Goal: Task Accomplishment & Management: Contribute content

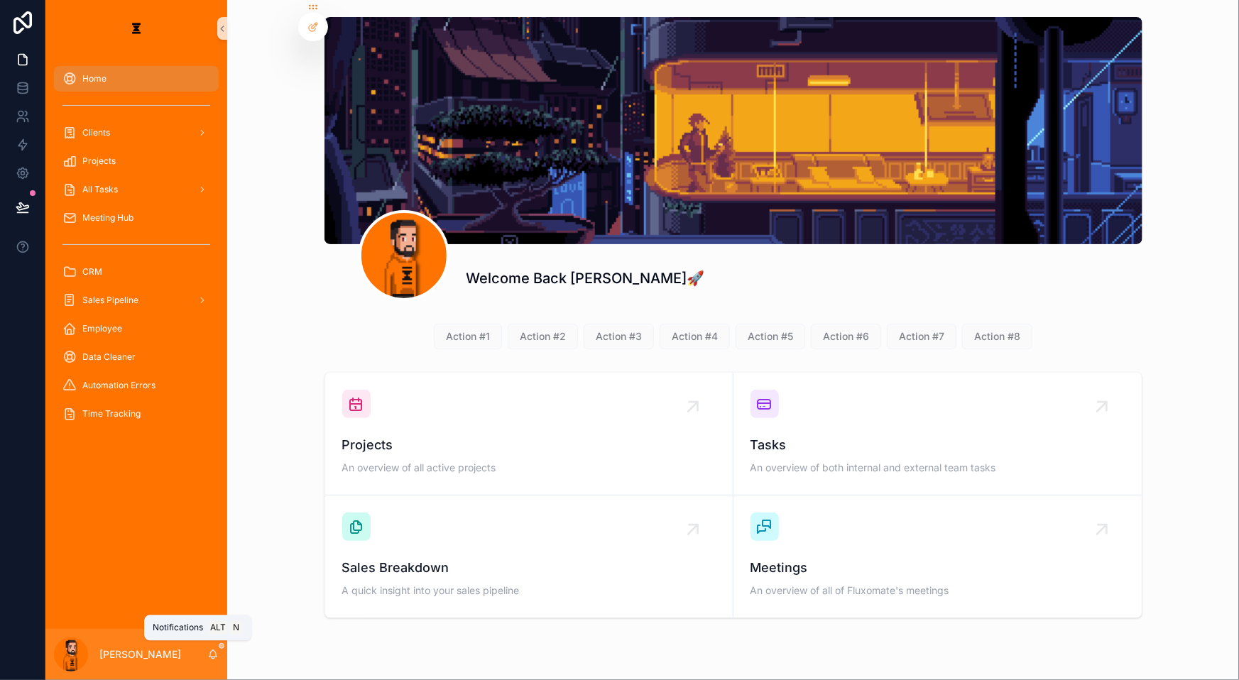
click at [207, 532] on icon "scrollable content" at bounding box center [212, 654] width 11 height 11
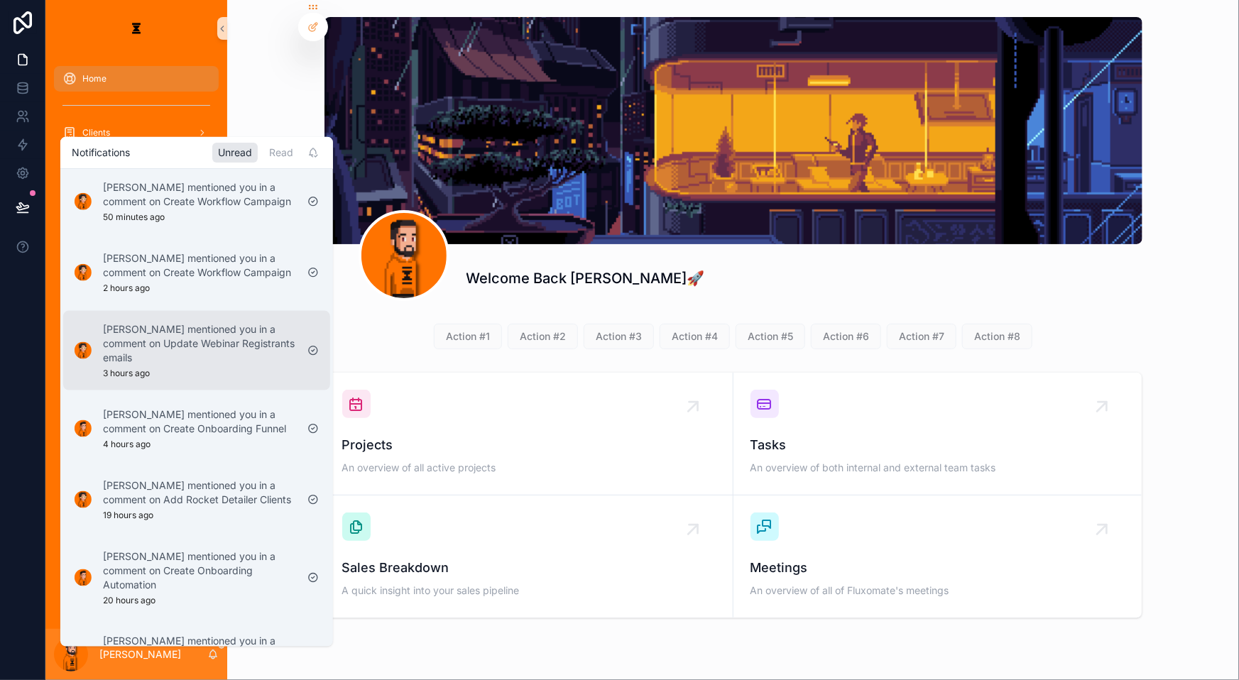
scroll to position [193, 0]
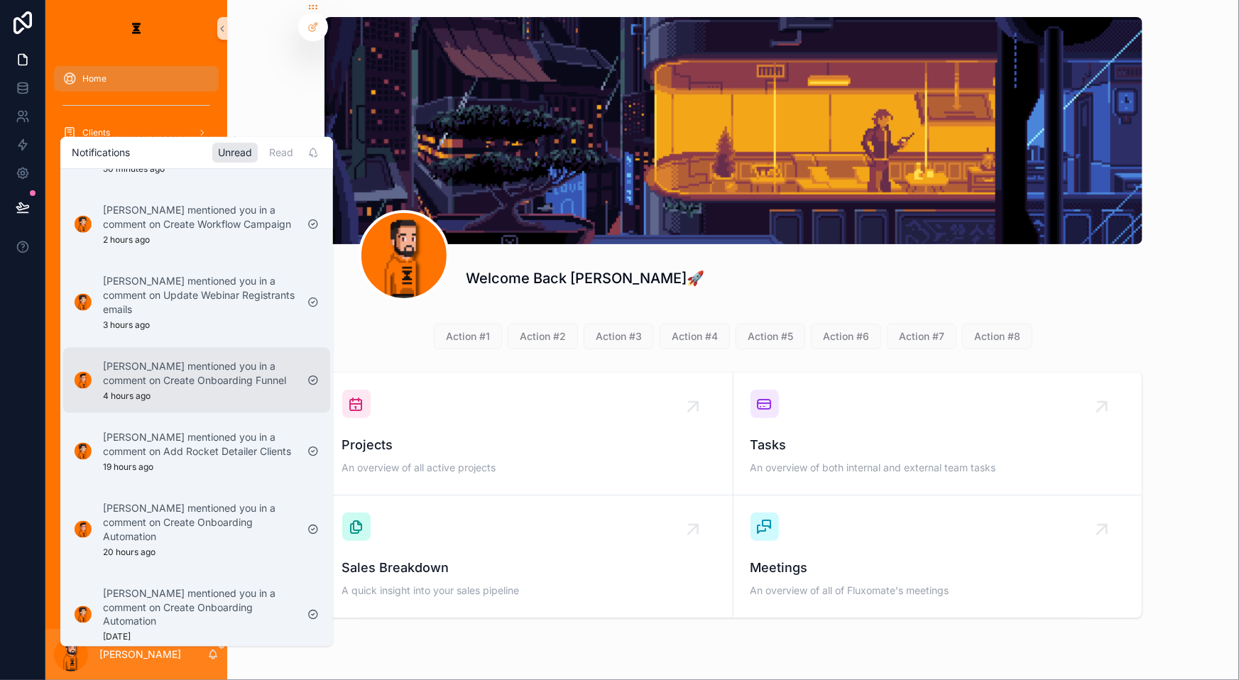
click at [180, 358] on div "[PERSON_NAME] mentioned you in a comment on Create Onboarding Funnel 4 hours ago" at bounding box center [199, 379] width 193 height 43
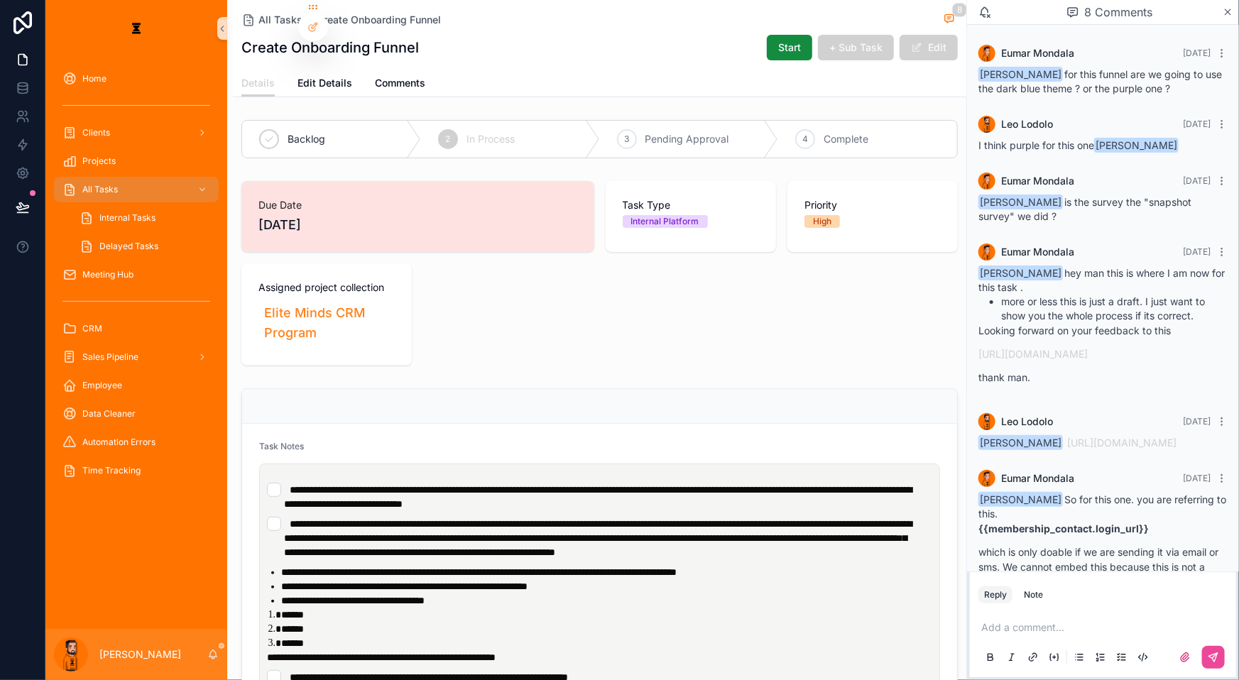
scroll to position [251, 0]
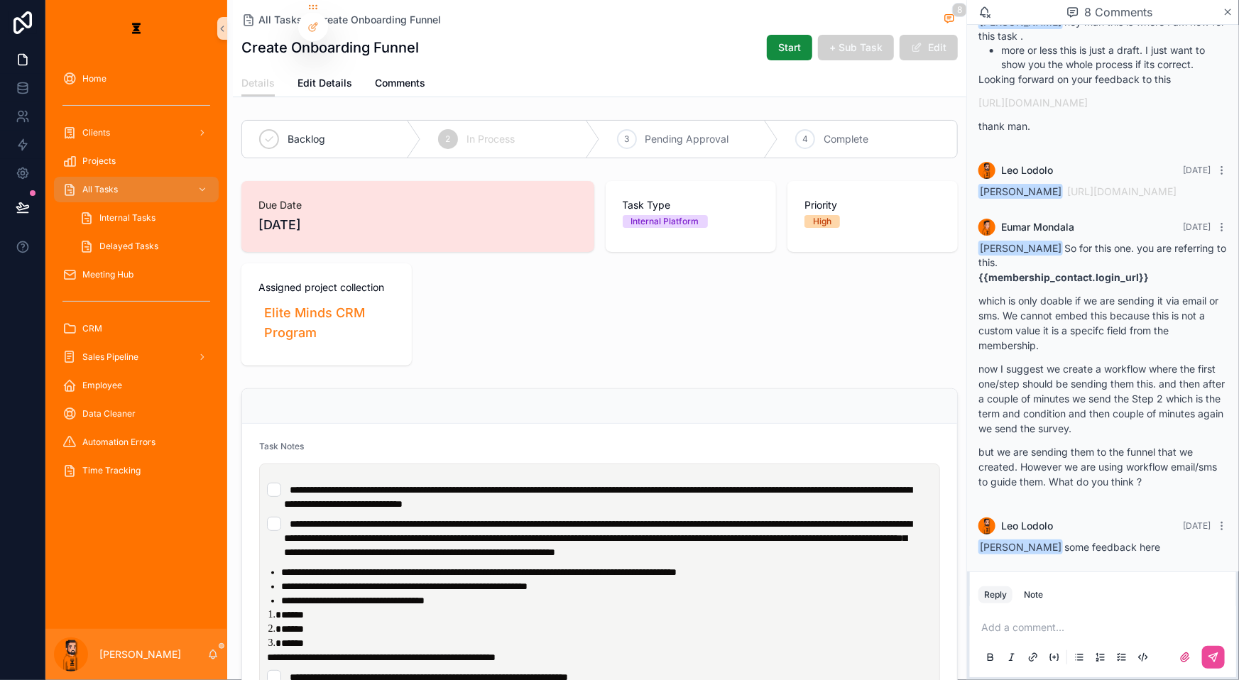
click at [929, 532] on p "scrollable content" at bounding box center [1105, 627] width 249 height 14
click at [929, 532] on span "[EMAIL_ADDRESS][DOMAIN_NAME]" at bounding box center [1124, 598] width 171 height 14
click at [929, 532] on p "**********" at bounding box center [1105, 627] width 249 height 14
click at [929, 532] on button "scrollable content" at bounding box center [1213, 657] width 23 height 23
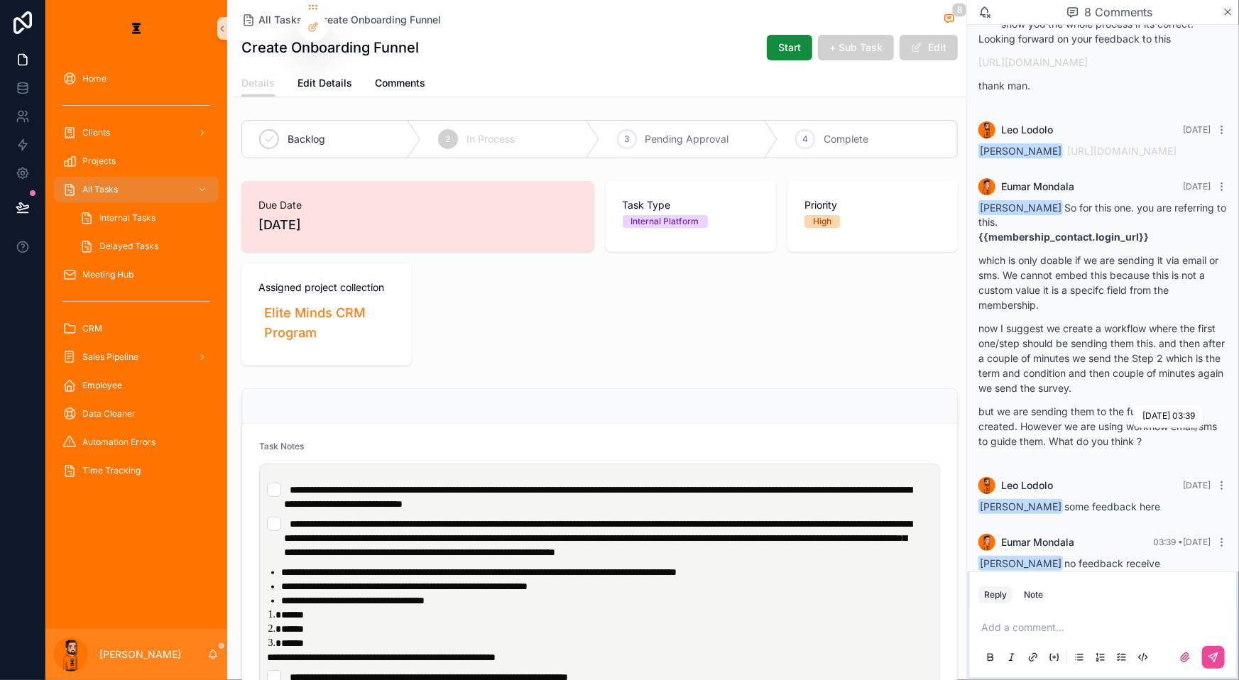
scroll to position [348, 0]
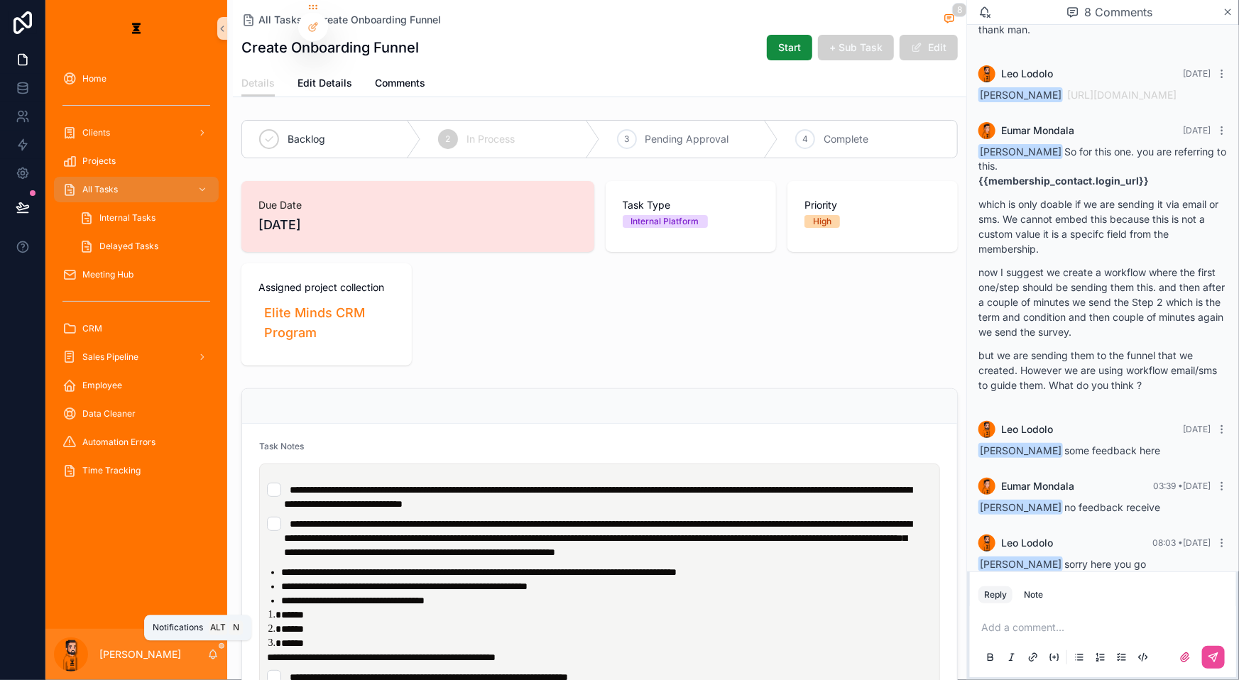
click at [209, 532] on icon "scrollable content" at bounding box center [213, 653] width 8 height 6
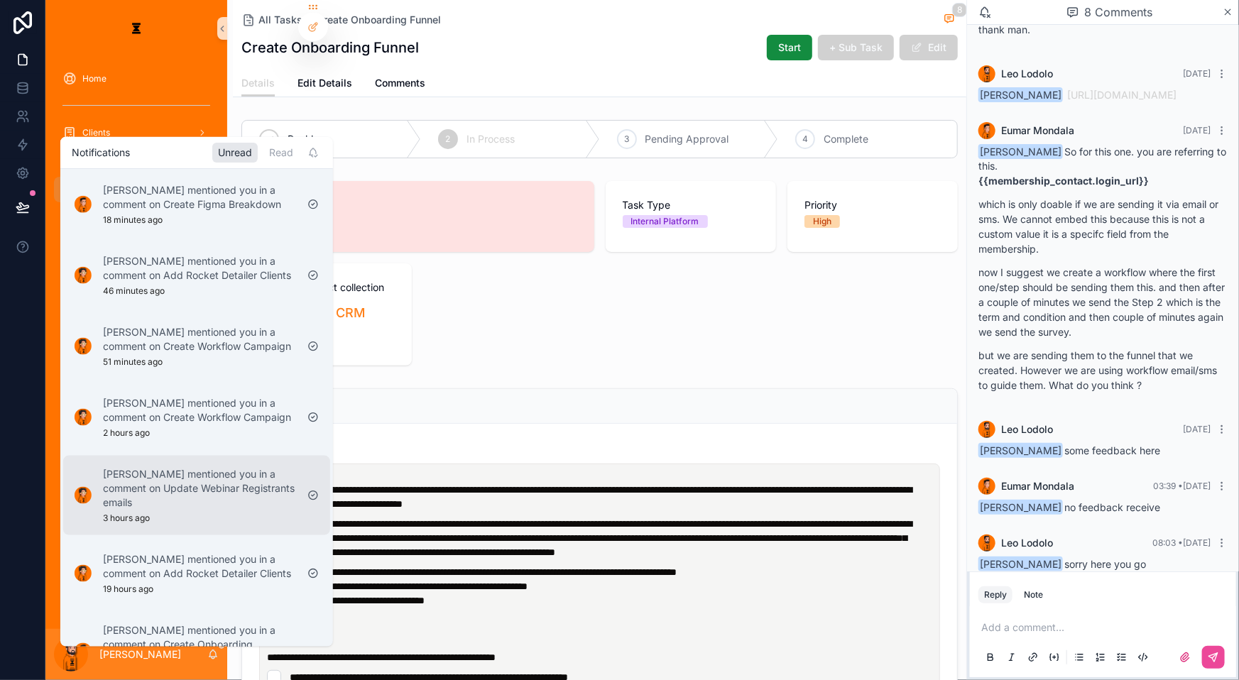
click at [238, 466] on p "[PERSON_NAME] mentioned you in a comment on Update Webinar Registrants emails" at bounding box center [199, 487] width 193 height 43
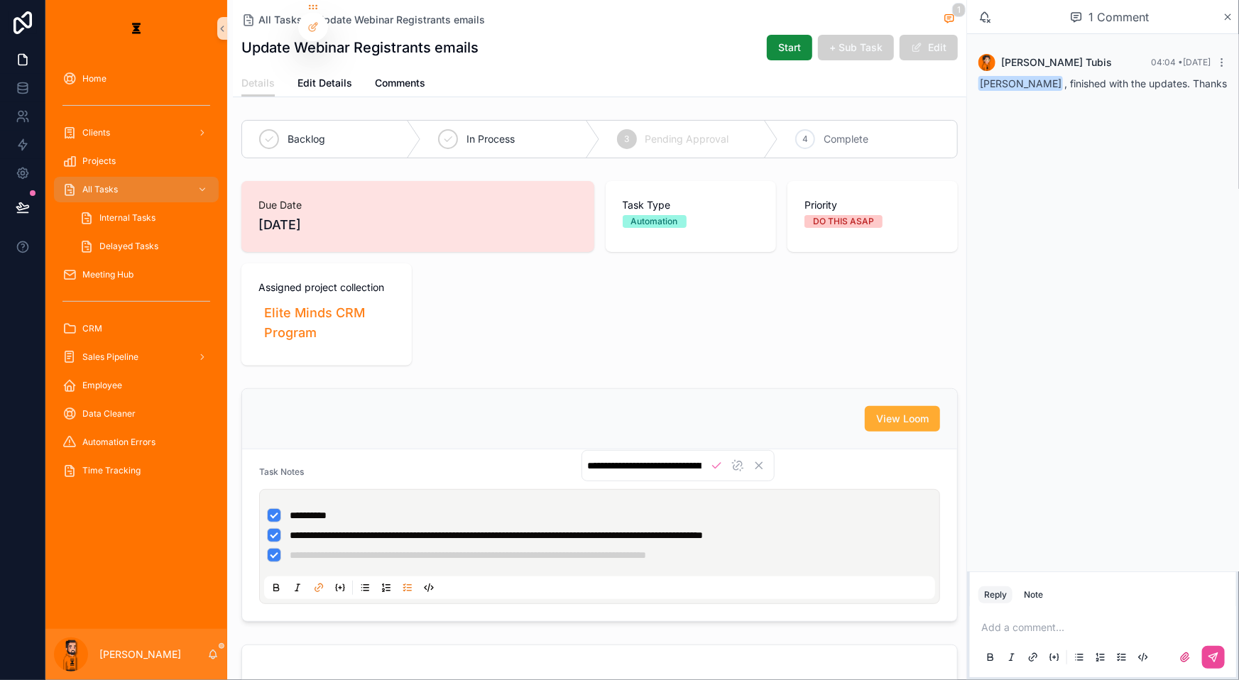
scroll to position [0, 358]
drag, startPoint x: 766, startPoint y: 491, endPoint x: 576, endPoint y: 472, distance: 191.1
click at [366, 532] on li "**********" at bounding box center [599, 555] width 665 height 14
click at [613, 468] on input "**********" at bounding box center [647, 465] width 119 height 13
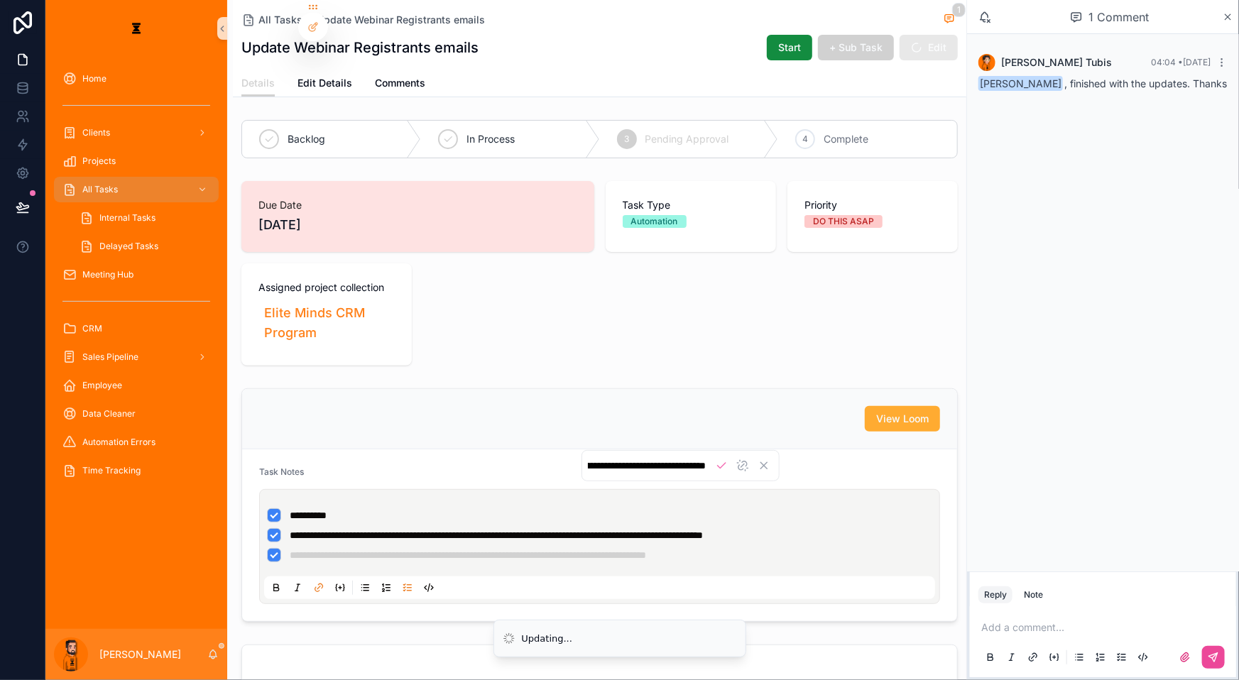
click at [613, 468] on input "**********" at bounding box center [647, 465] width 119 height 13
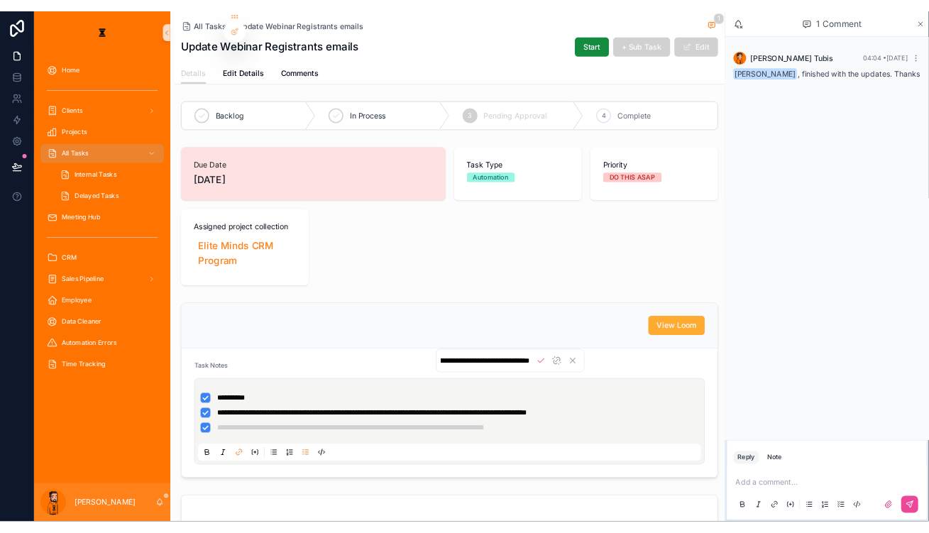
scroll to position [0, 0]
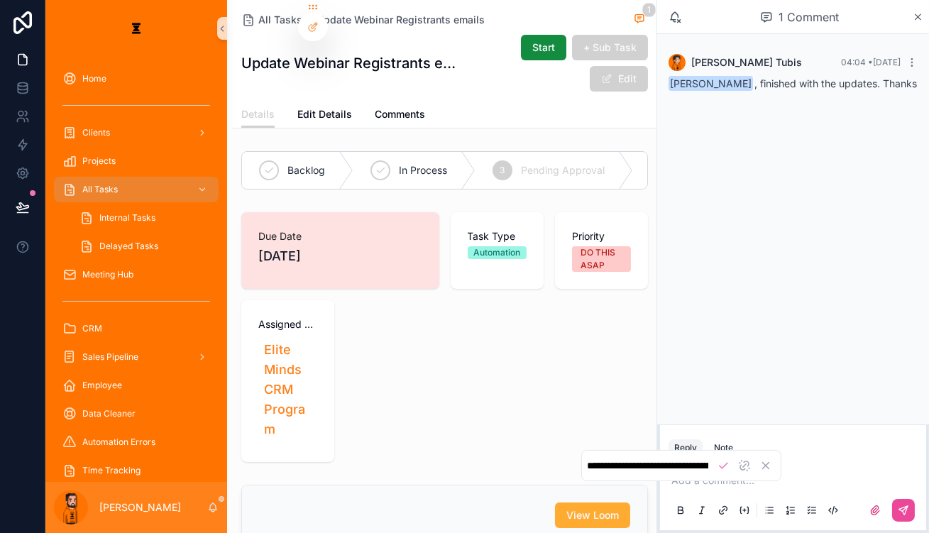
click at [679, 163] on span "Complete" at bounding box center [701, 170] width 45 height 14
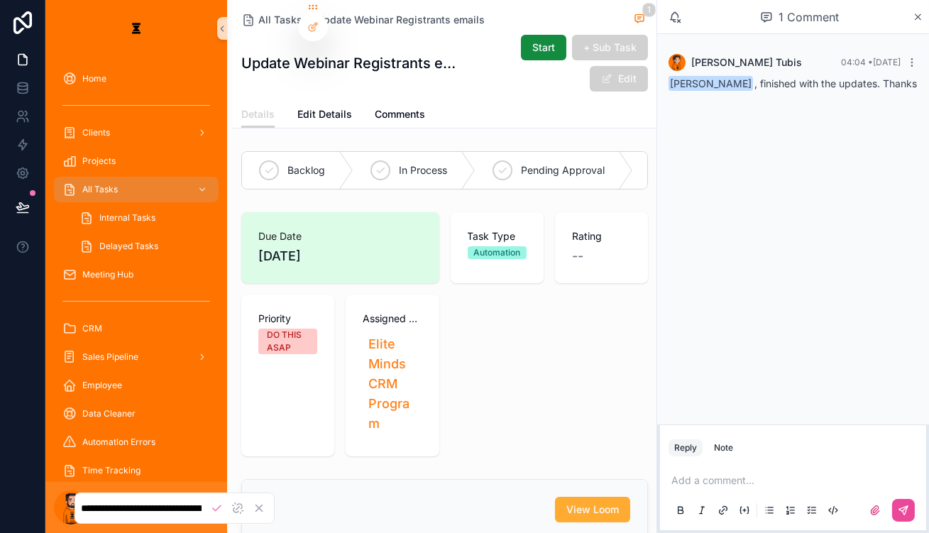
click at [820, 473] on p "scrollable content" at bounding box center [796, 480] width 249 height 14
drag, startPoint x: 557, startPoint y: 336, endPoint x: 551, endPoint y: 340, distance: 7.3
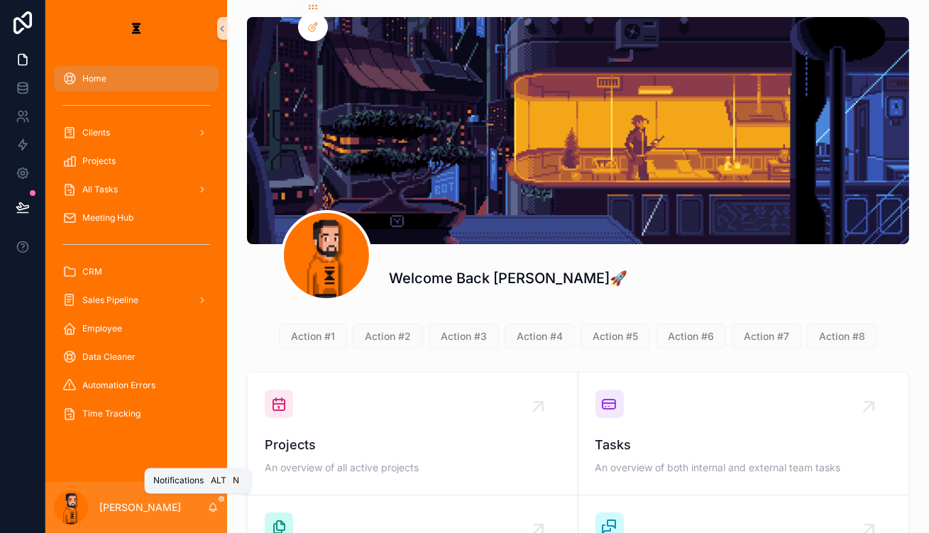
click at [207, 505] on icon "scrollable content" at bounding box center [212, 507] width 11 height 11
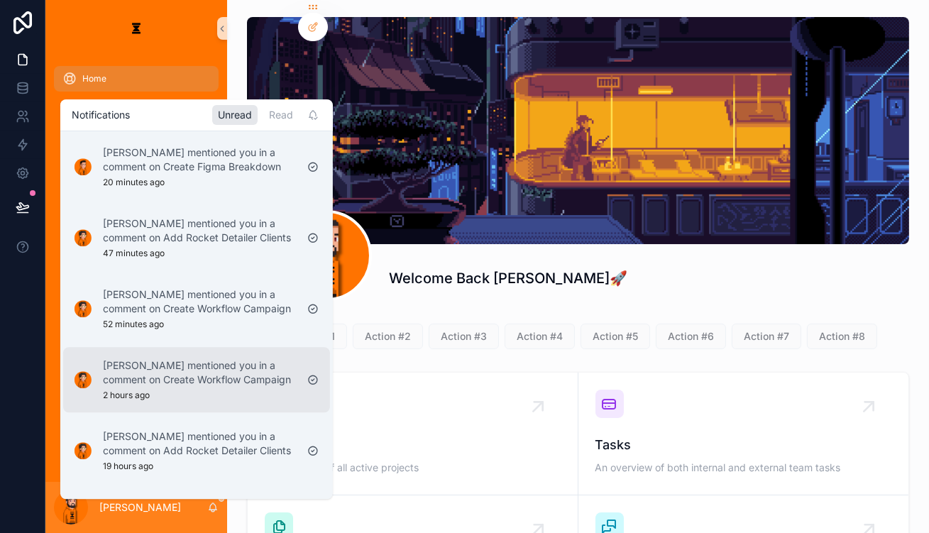
click at [208, 358] on p "[PERSON_NAME] mentioned you in a comment on Create Workflow Campaign" at bounding box center [199, 372] width 193 height 28
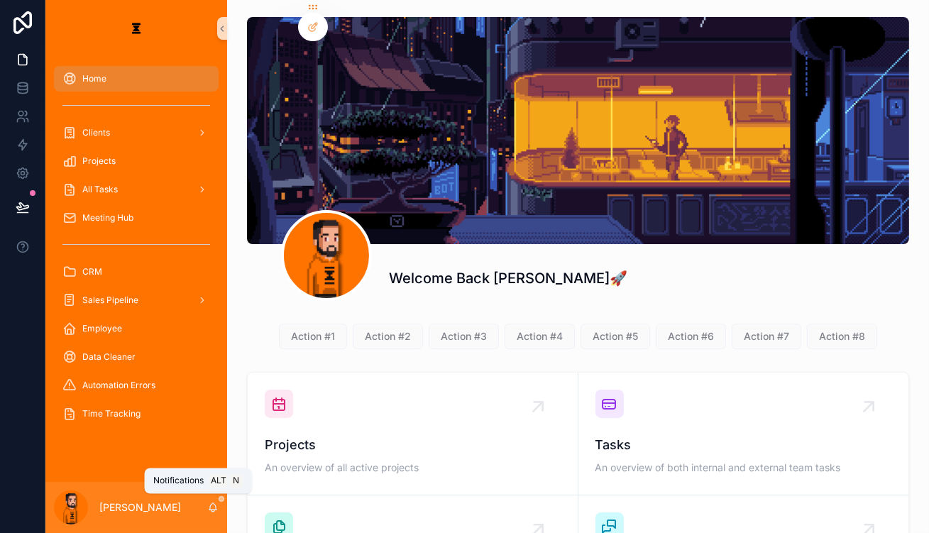
click at [207, 508] on icon "scrollable content" at bounding box center [212, 507] width 11 height 11
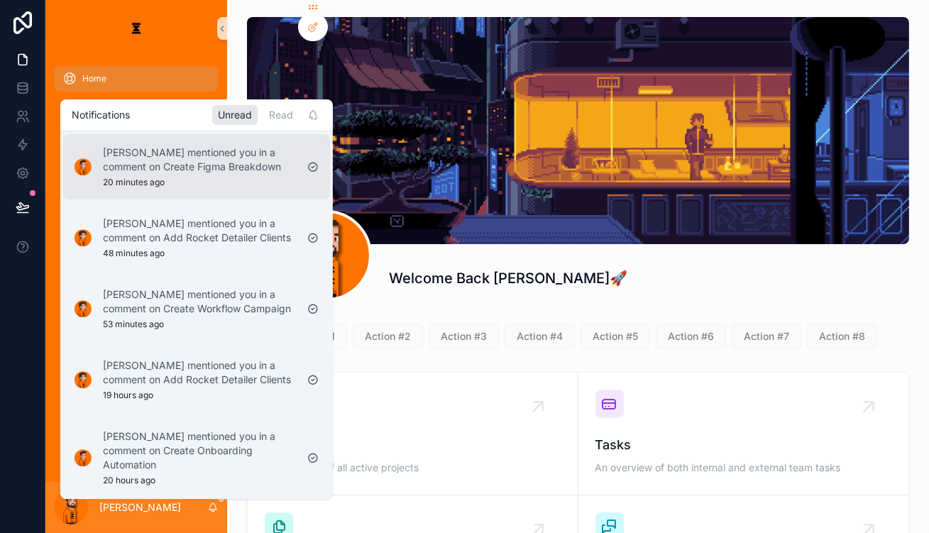
click at [199, 163] on p "[PERSON_NAME] mentioned you in a comment on Create Figma Breakdown" at bounding box center [199, 160] width 193 height 28
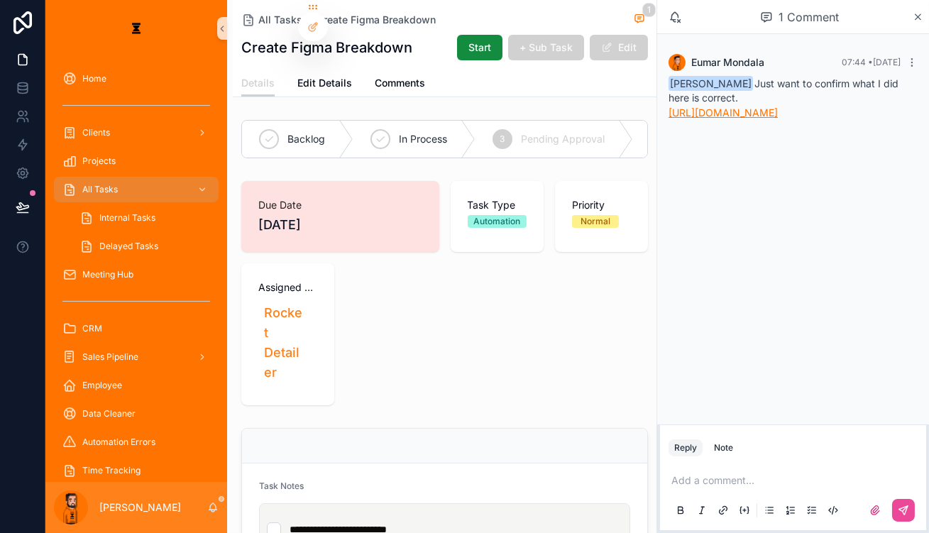
click at [750, 111] on link "[URL][DOMAIN_NAME]" at bounding box center [723, 112] width 109 height 12
click at [755, 476] on p "scrollable content" at bounding box center [796, 480] width 249 height 14
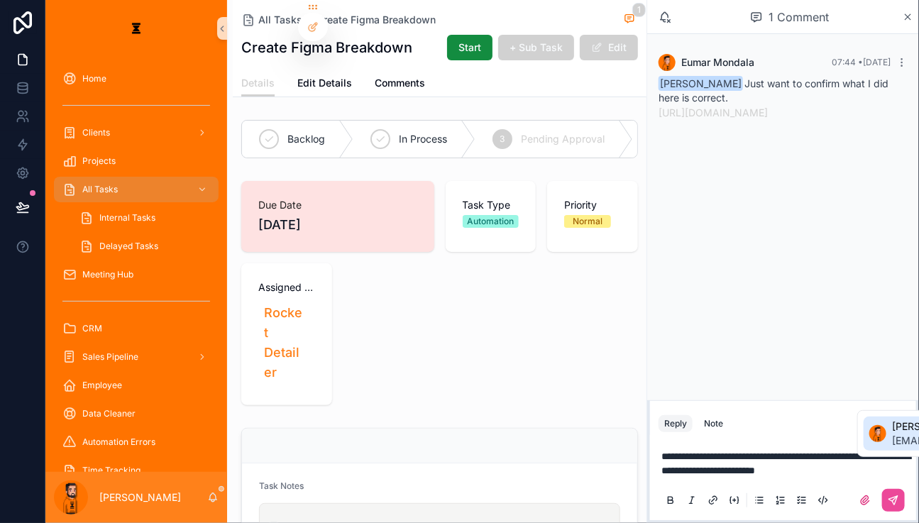
click at [880, 441] on div "Suggested mentions" at bounding box center [878, 433] width 17 height 17
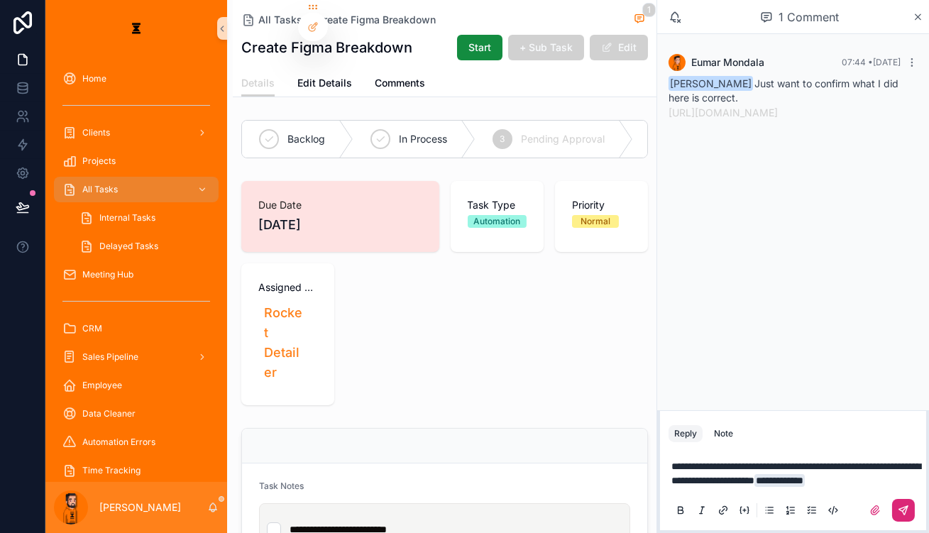
click at [900, 505] on icon "scrollable content" at bounding box center [903, 510] width 11 height 11
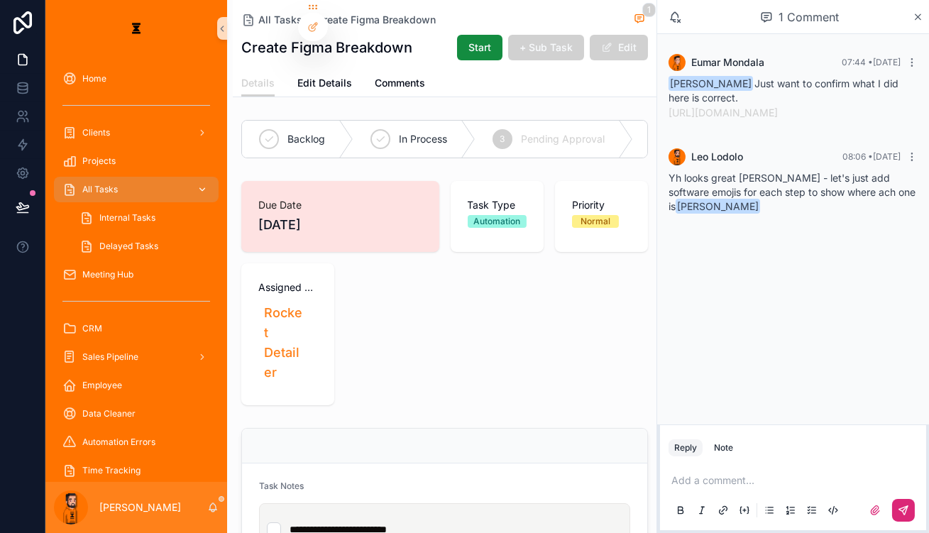
click at [114, 178] on div "All Tasks" at bounding box center [136, 189] width 148 height 23
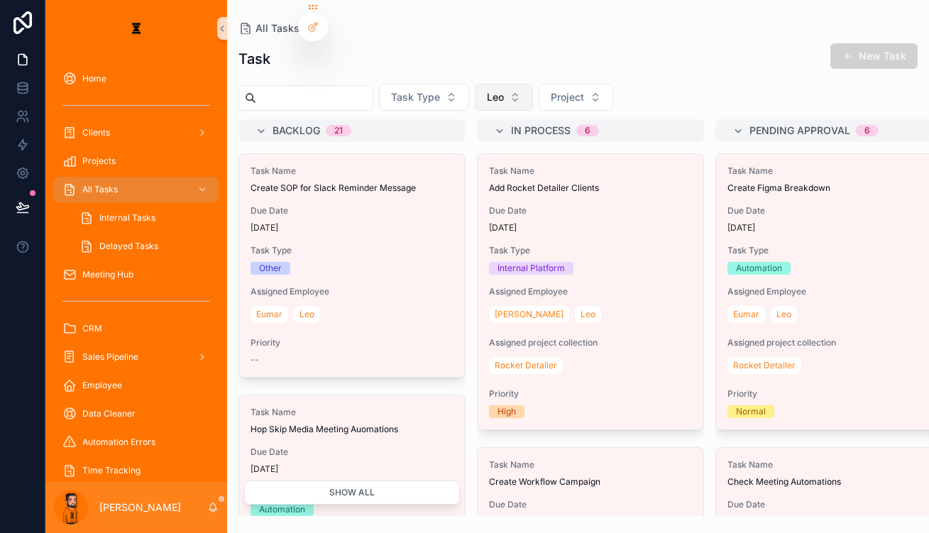
click at [478, 84] on button "Leo" at bounding box center [504, 97] width 58 height 27
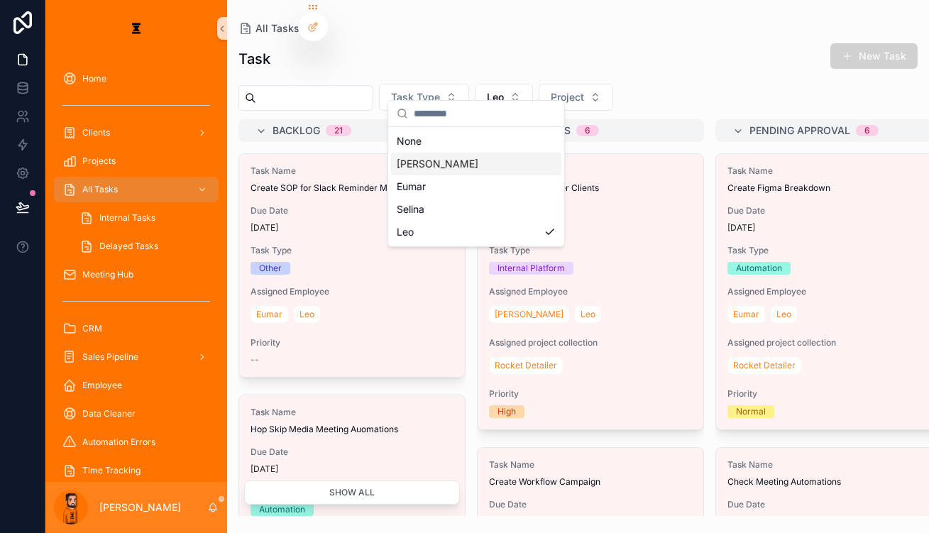
click at [481, 158] on div "[PERSON_NAME]" at bounding box center [476, 164] width 170 height 23
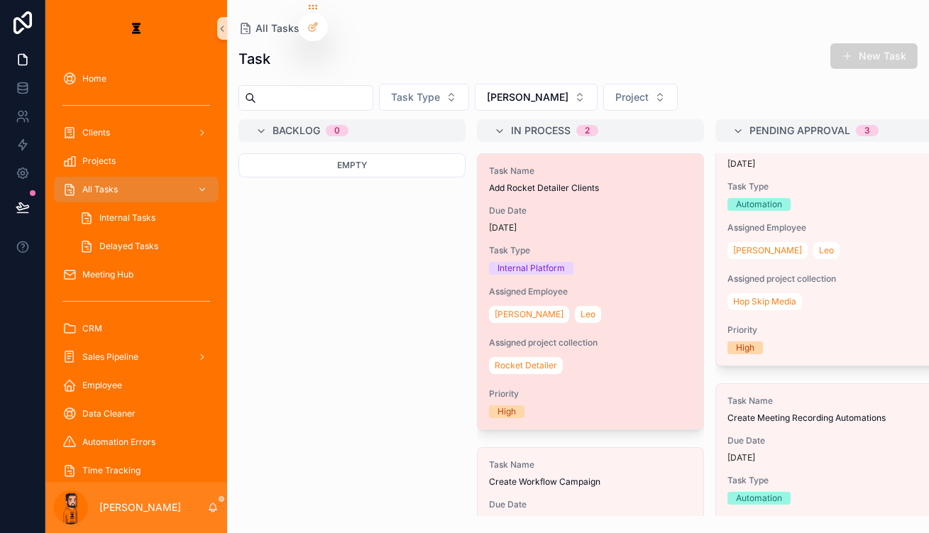
click at [553, 262] on div "Internal Platform" at bounding box center [590, 268] width 203 height 13
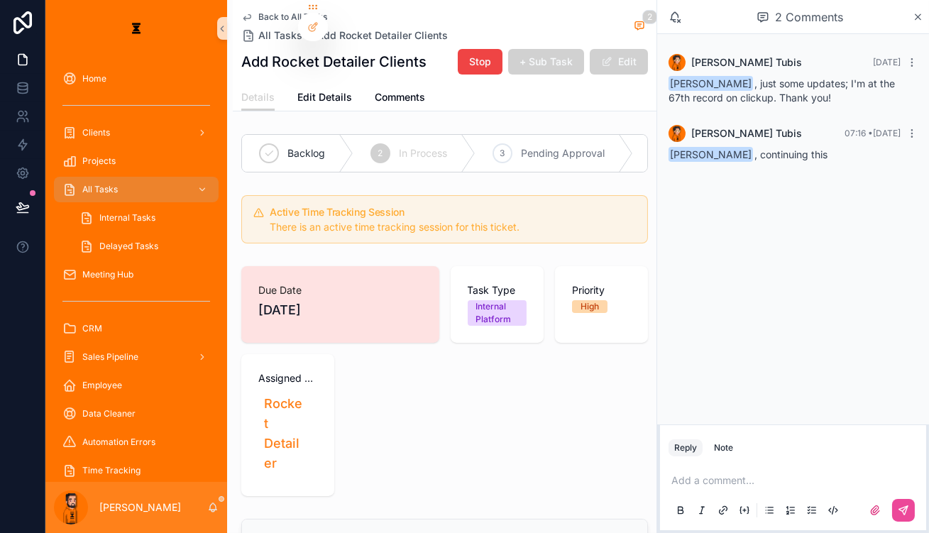
click at [784, 473] on p "scrollable content" at bounding box center [796, 480] width 249 height 14
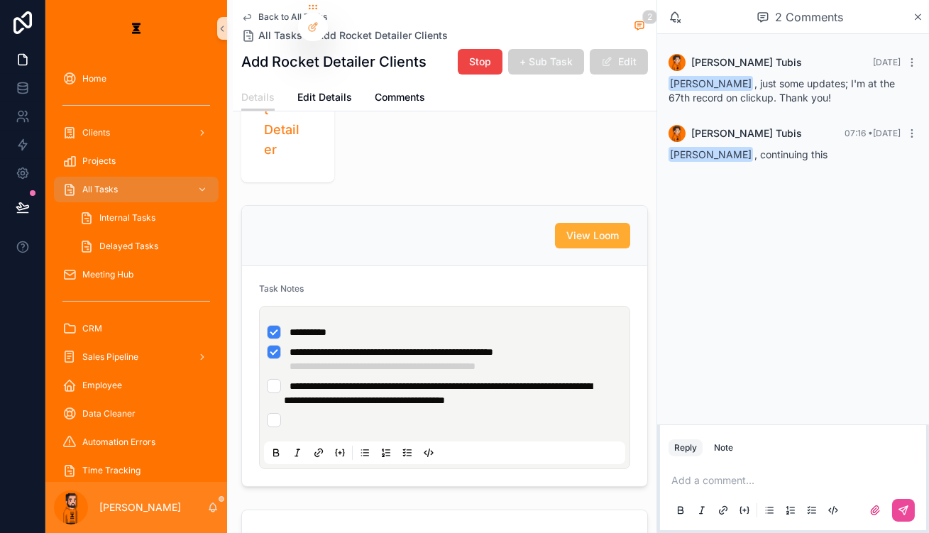
scroll to position [258, 0]
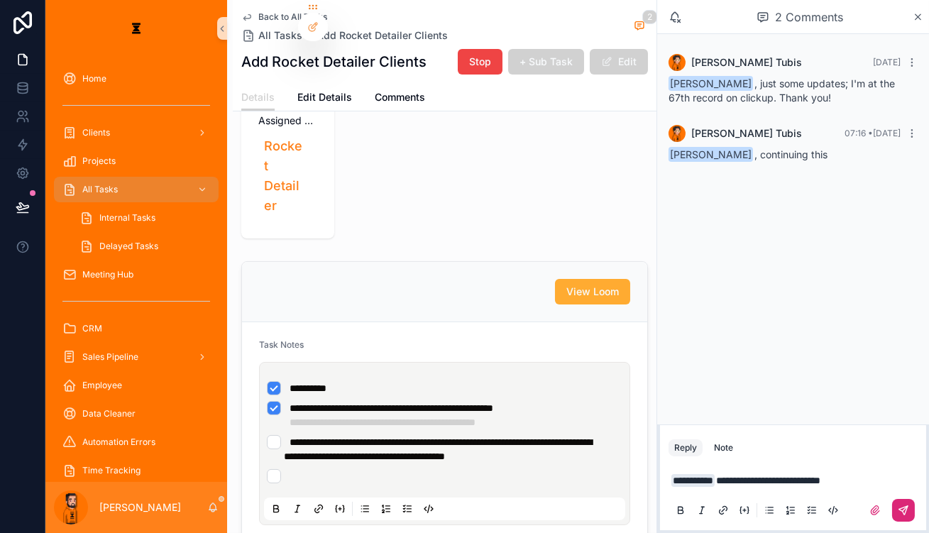
click at [905, 505] on icon "scrollable content" at bounding box center [903, 510] width 11 height 11
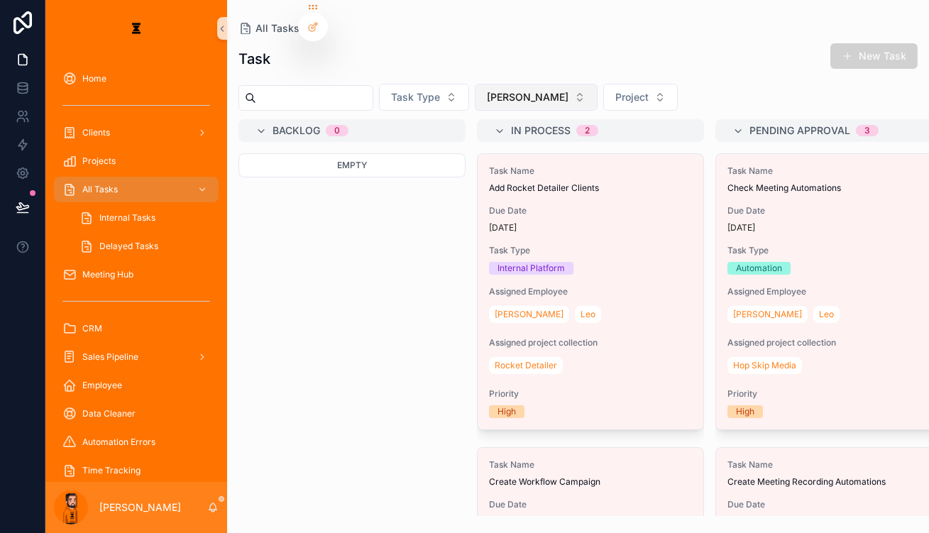
click at [493, 84] on button "[PERSON_NAME]" at bounding box center [536, 97] width 123 height 27
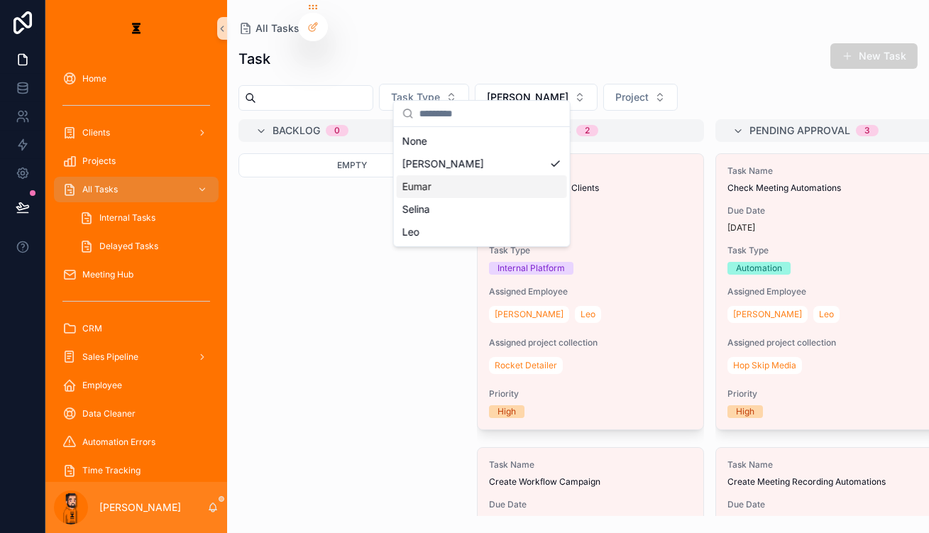
click at [449, 175] on div "Eumar" at bounding box center [482, 186] width 170 height 23
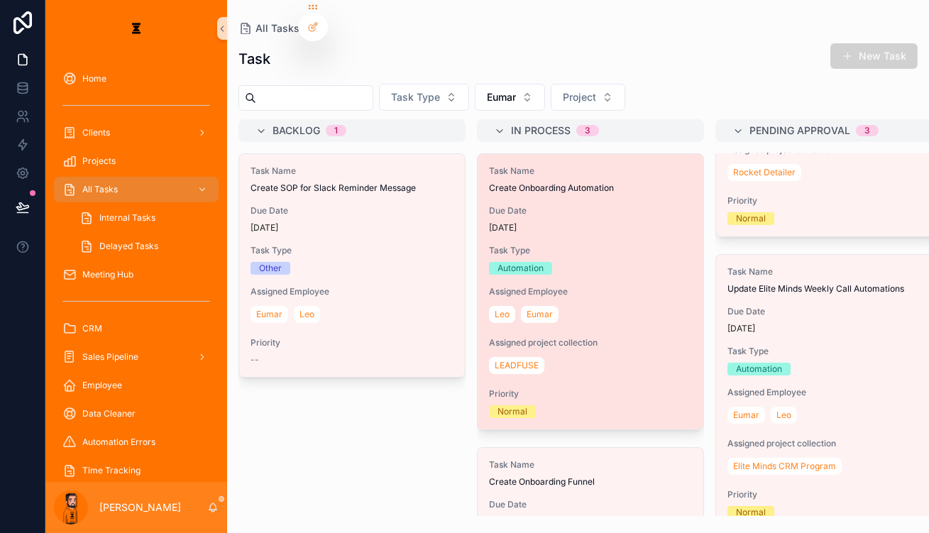
click at [570, 388] on span "Priority" at bounding box center [590, 393] width 203 height 11
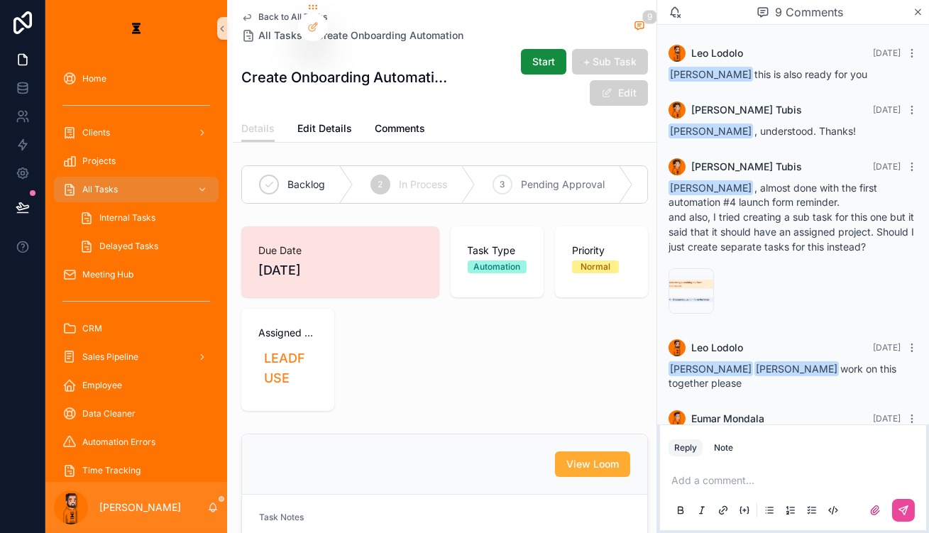
scroll to position [417, 0]
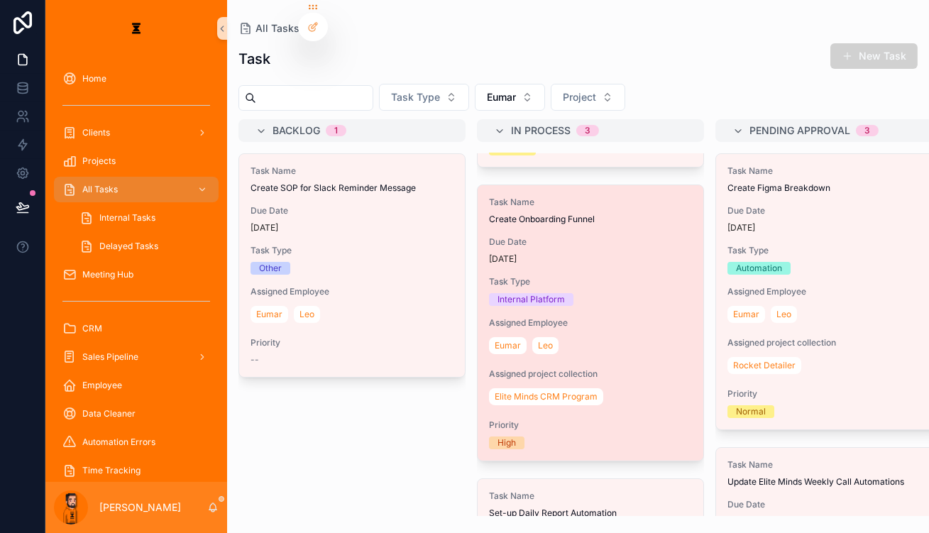
scroll to position [199, 0]
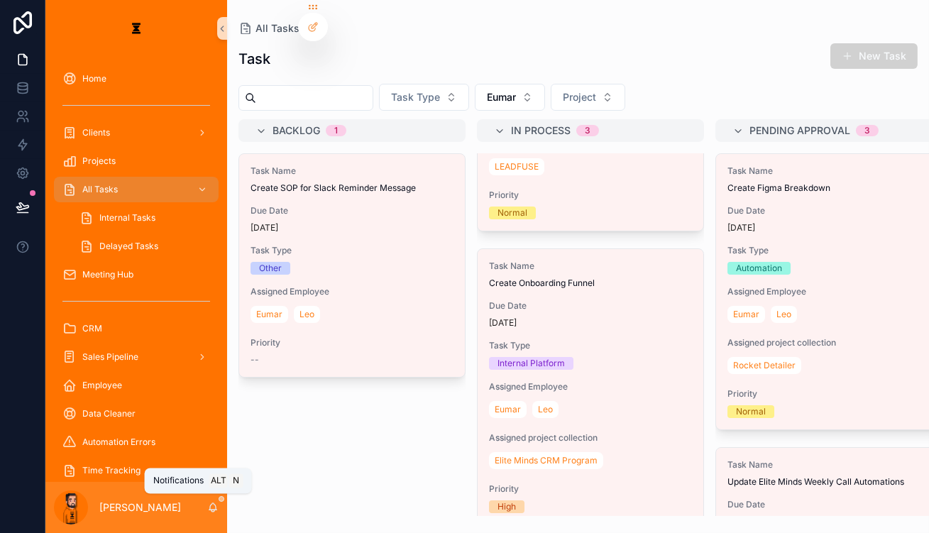
click at [209, 510] on icon "scrollable content" at bounding box center [213, 506] width 8 height 6
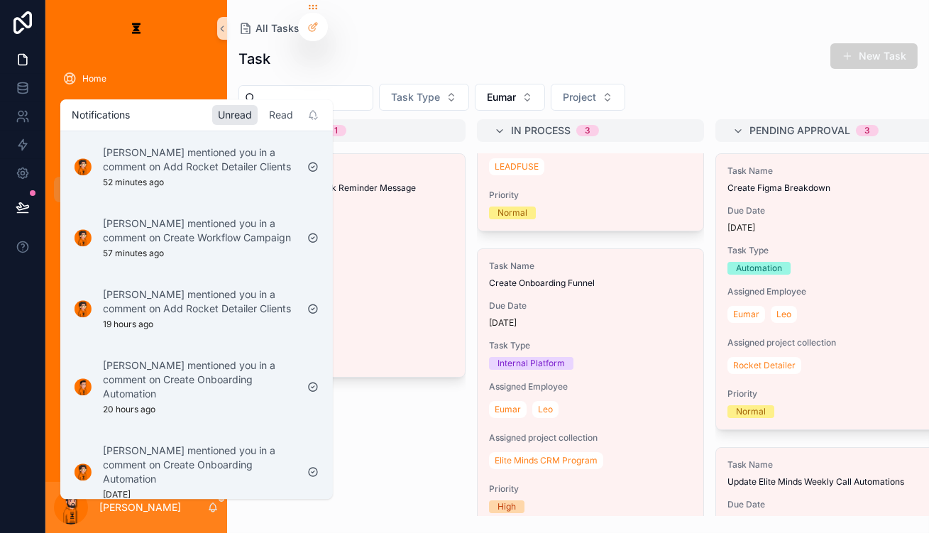
click at [263, 111] on div "Read" at bounding box center [280, 115] width 35 height 20
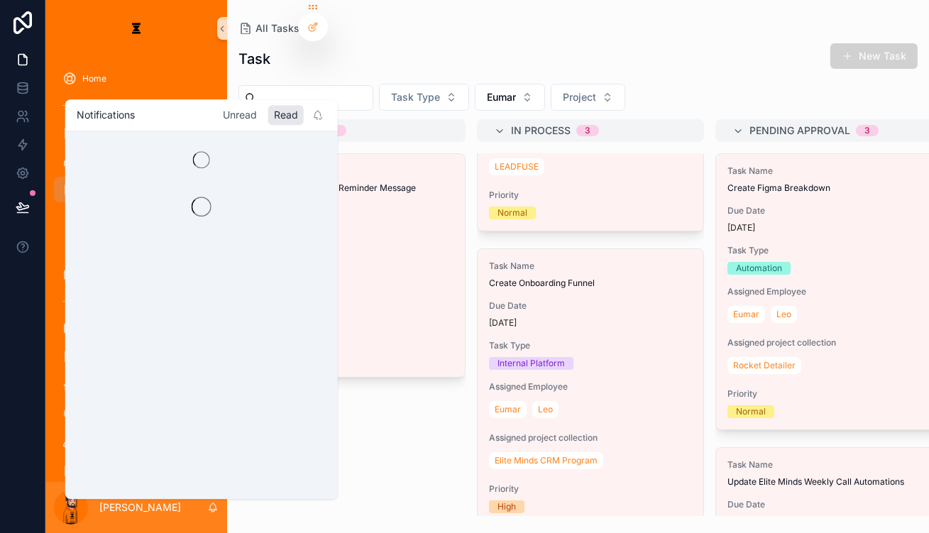
click at [217, 120] on div "Unread" at bounding box center [239, 115] width 45 height 20
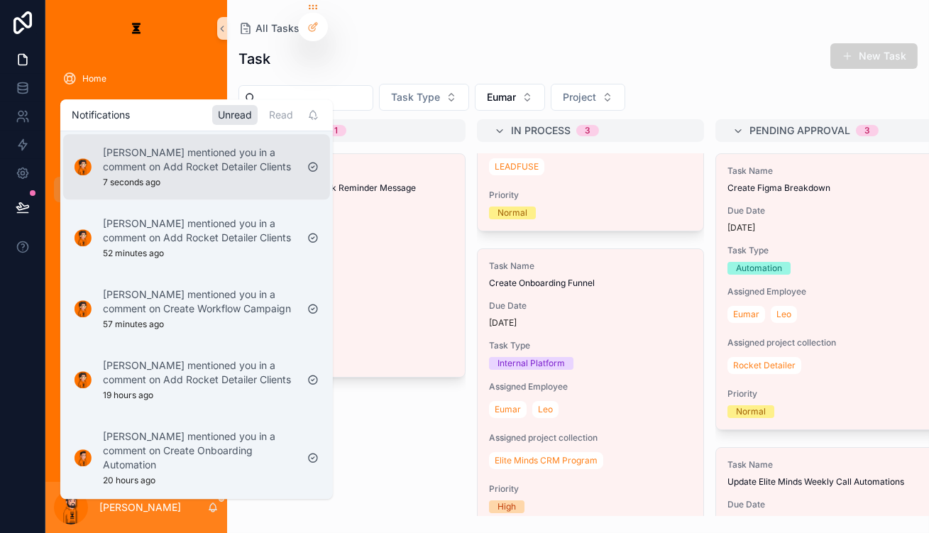
click at [195, 163] on p "[PERSON_NAME] mentioned you in a comment on Add Rocket Detailer Clients" at bounding box center [199, 160] width 193 height 28
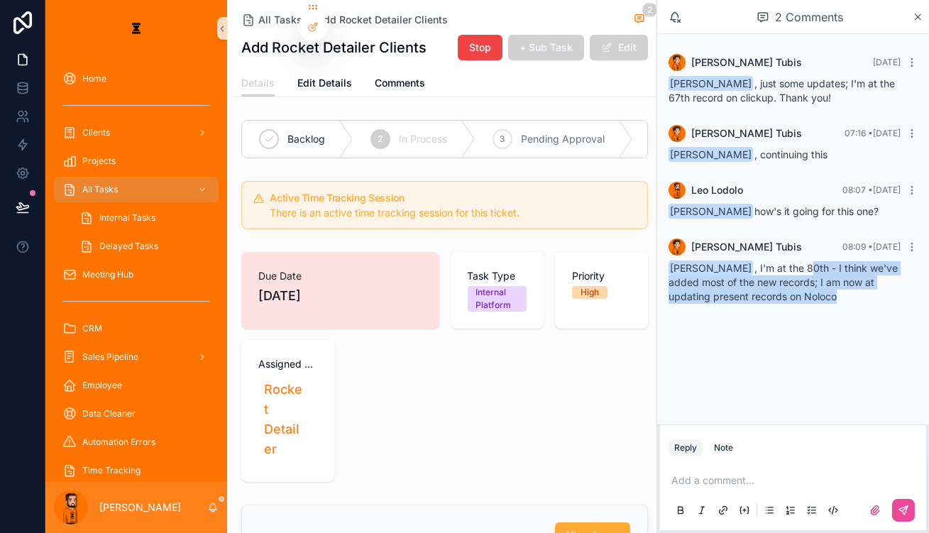
drag, startPoint x: 799, startPoint y: 236, endPoint x: 838, endPoint y: 268, distance: 50.9
click at [838, 268] on div "[PERSON_NAME] 08:09 • [DATE] [PERSON_NAME] , I'm at the 80th - I think we've ad…" at bounding box center [793, 271] width 266 height 82
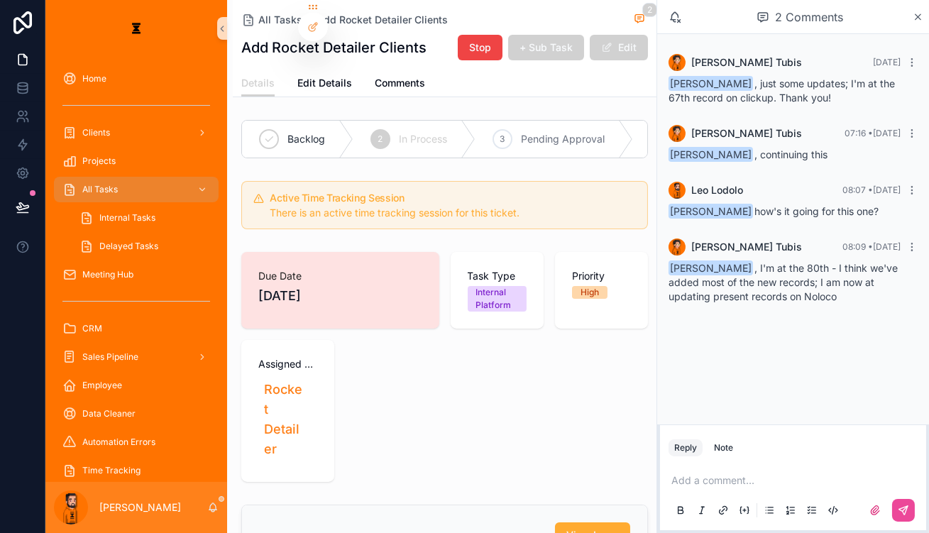
click at [777, 475] on p "scrollable content" at bounding box center [796, 480] width 249 height 14
click at [902, 512] on button "scrollable content" at bounding box center [903, 510] width 23 height 23
click at [207, 508] on icon "scrollable content" at bounding box center [212, 507] width 11 height 11
click at [184, 503] on div "[PERSON_NAME]" at bounding box center [136, 507] width 182 height 51
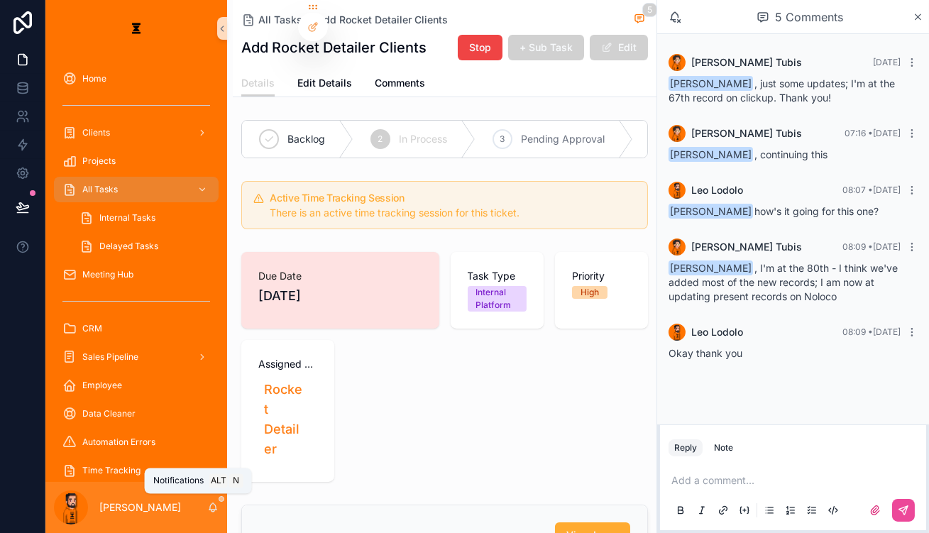
click at [207, 513] on icon "scrollable content" at bounding box center [212, 507] width 11 height 11
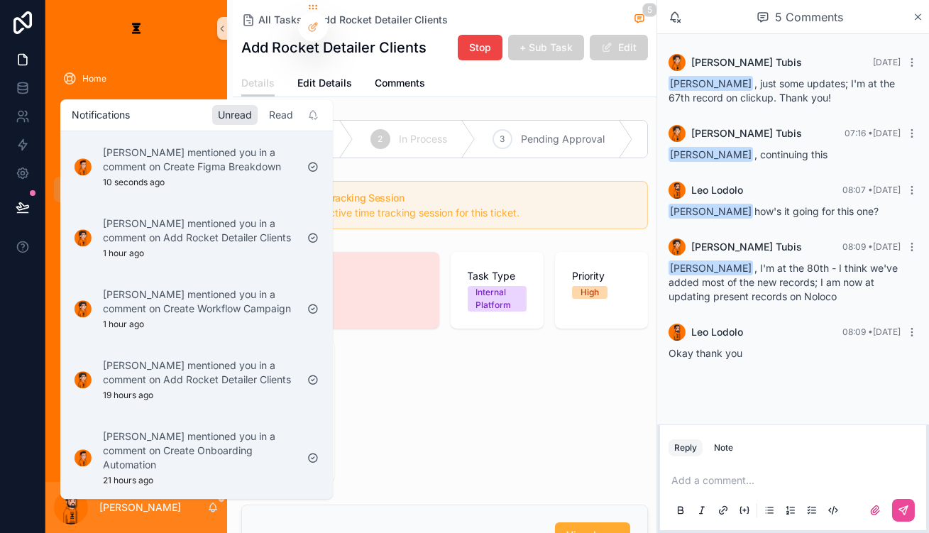
click at [263, 106] on div "Read" at bounding box center [280, 115] width 35 height 20
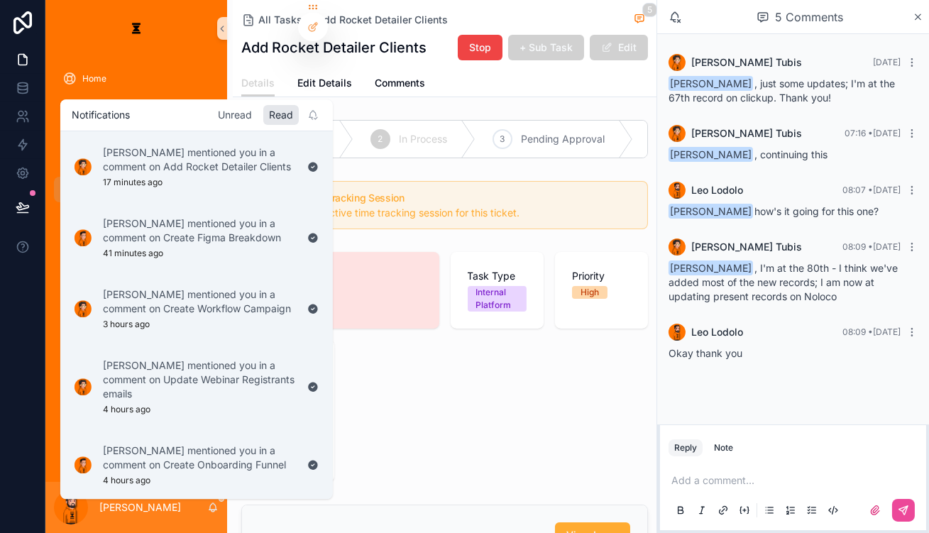
click at [212, 105] on div "Unread" at bounding box center [234, 115] width 45 height 20
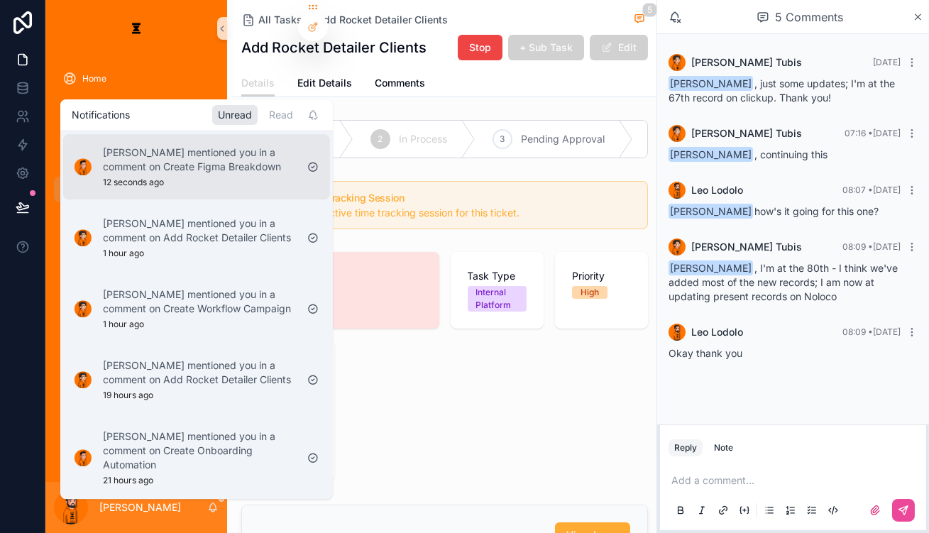
click at [225, 150] on p "[PERSON_NAME] mentioned you in a comment on Create Figma Breakdown" at bounding box center [199, 160] width 193 height 28
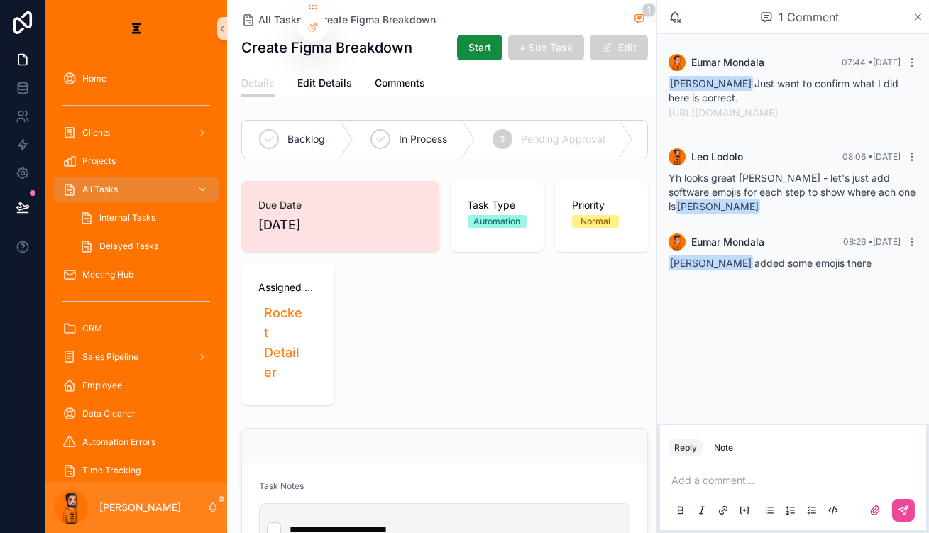
click at [634, 121] on div "4 Complete" at bounding box center [692, 139] width 119 height 37
click at [804, 478] on p "scrollable content" at bounding box center [796, 480] width 249 height 14
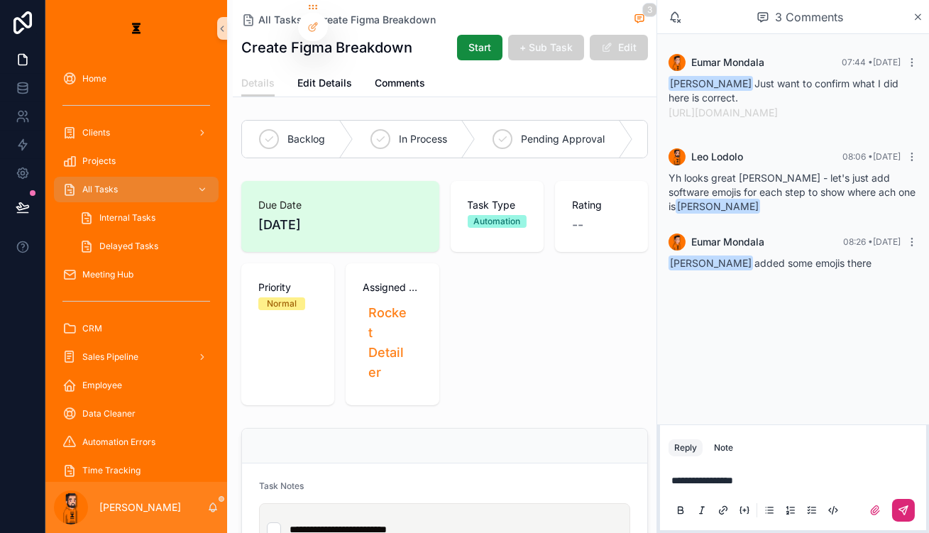
click at [909, 515] on button "scrollable content" at bounding box center [903, 510] width 23 height 23
drag, startPoint x: 483, startPoint y: 45, endPoint x: 491, endPoint y: 41, distance: 8.9
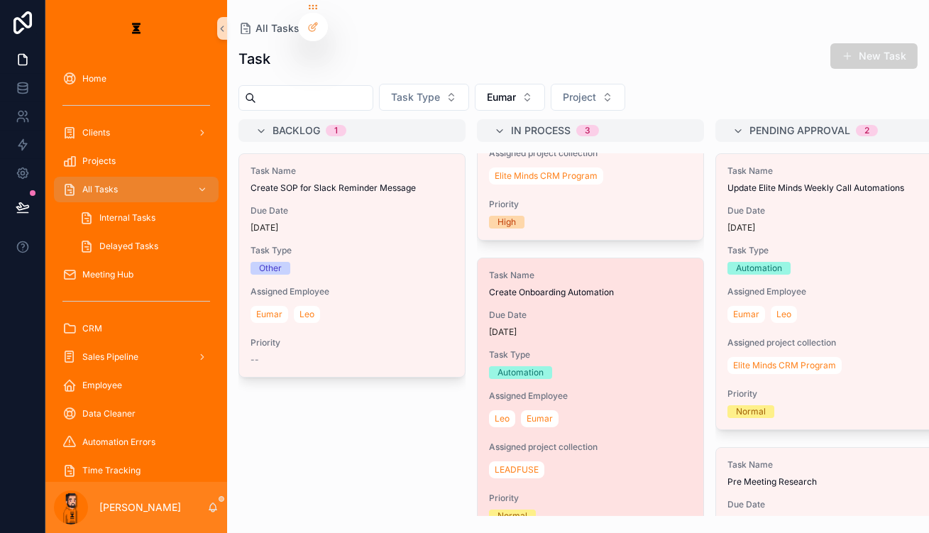
scroll to position [193, 0]
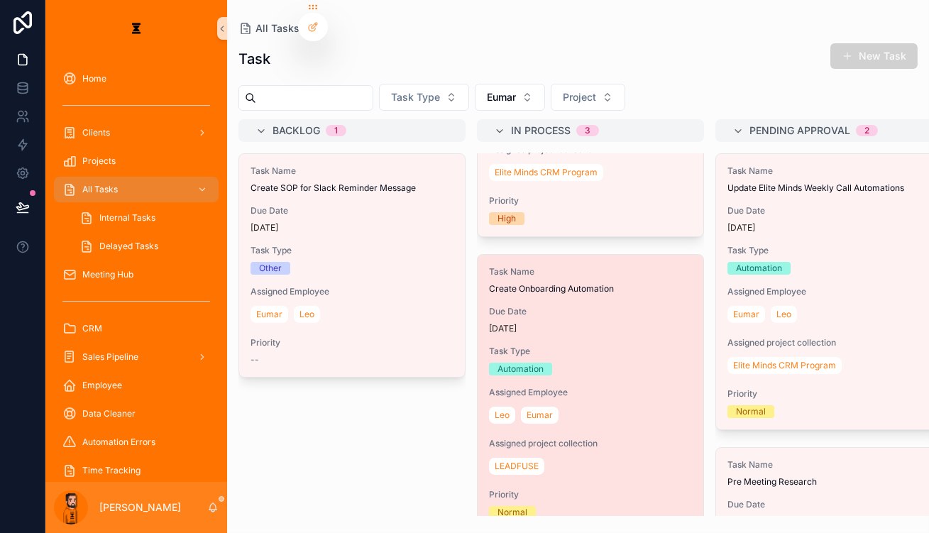
click at [522, 387] on span "Assigned Employee" at bounding box center [590, 392] width 203 height 11
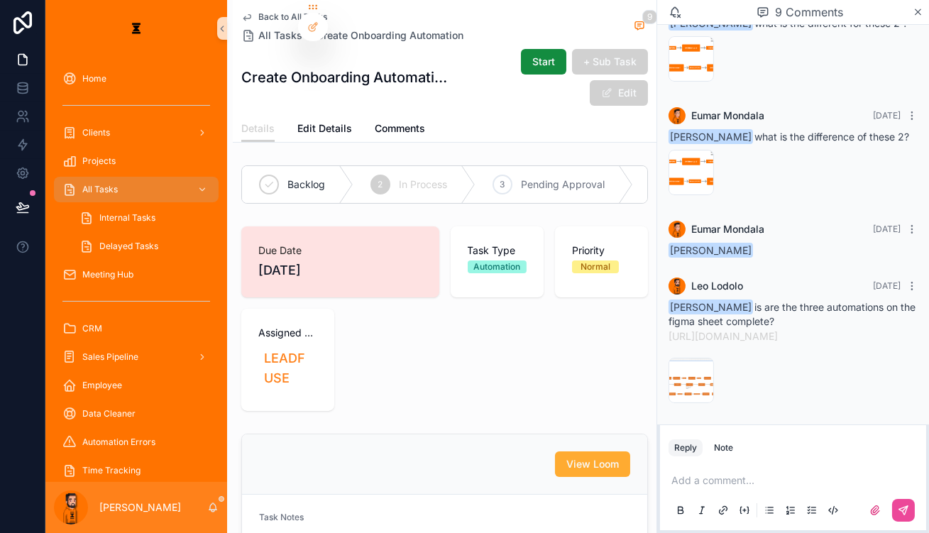
click at [276, 11] on span "Back to All Tasks" at bounding box center [292, 16] width 69 height 11
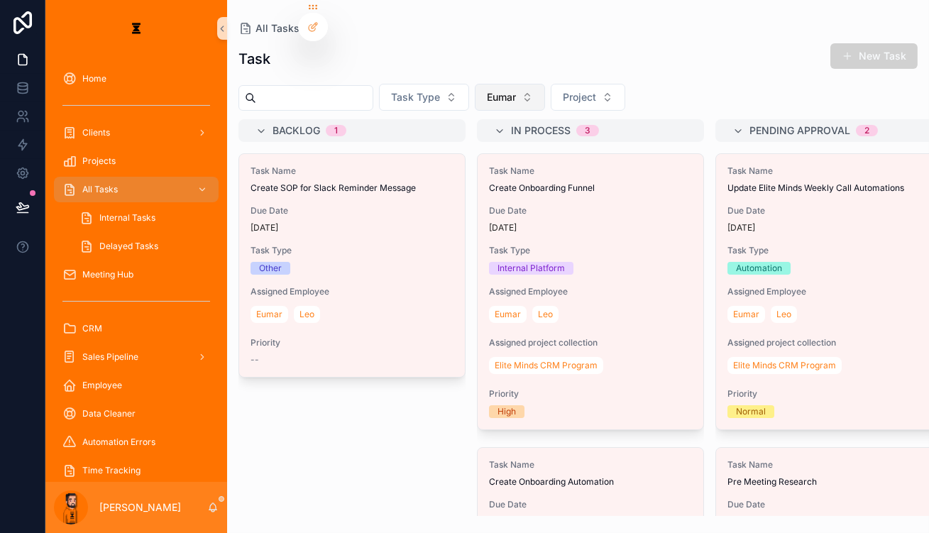
click at [490, 84] on button "Eumar" at bounding box center [510, 97] width 70 height 27
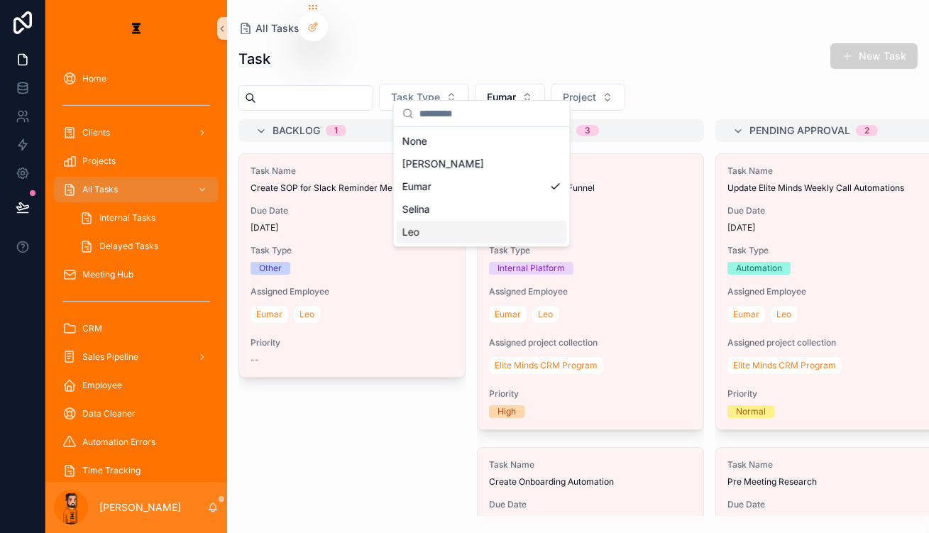
click at [420, 223] on div "Leo" at bounding box center [482, 232] width 170 height 23
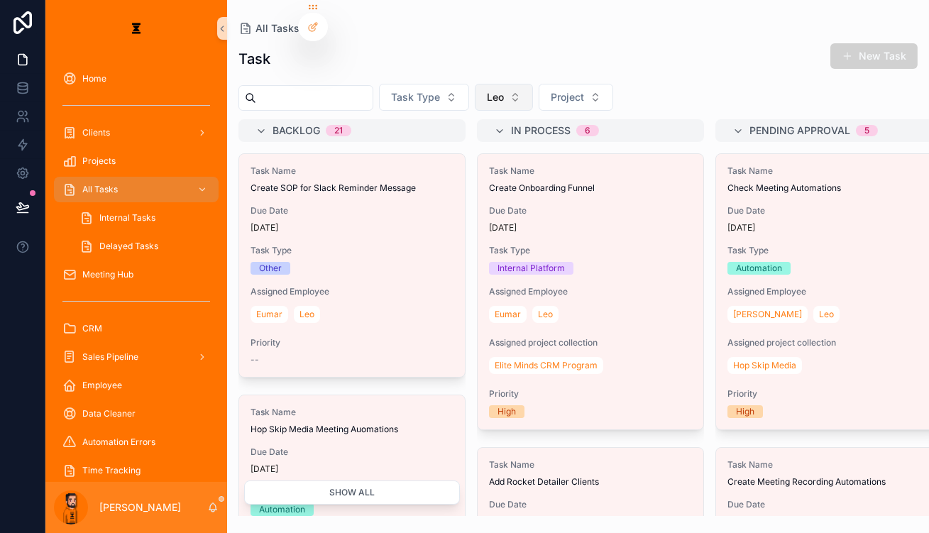
click at [495, 84] on button "Leo" at bounding box center [504, 97] width 58 height 27
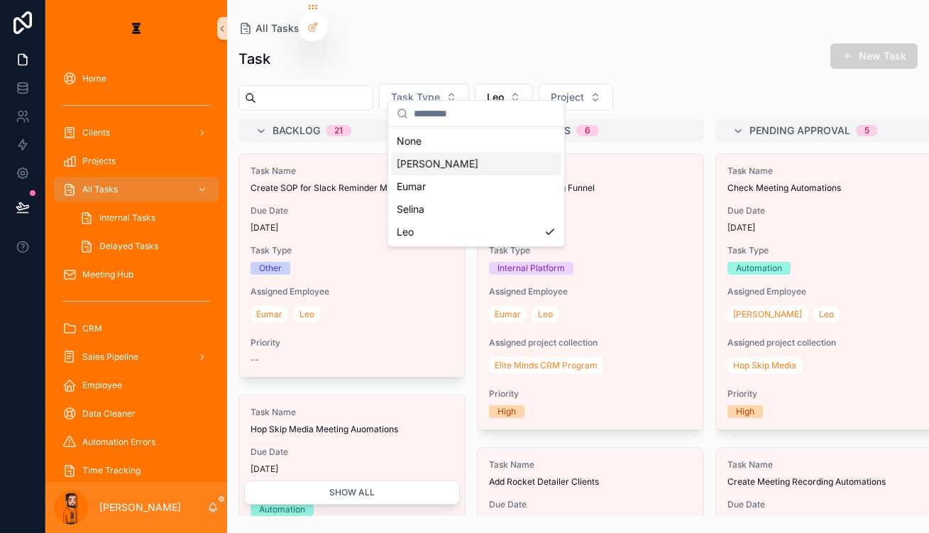
click at [471, 157] on div "[PERSON_NAME]" at bounding box center [476, 164] width 170 height 23
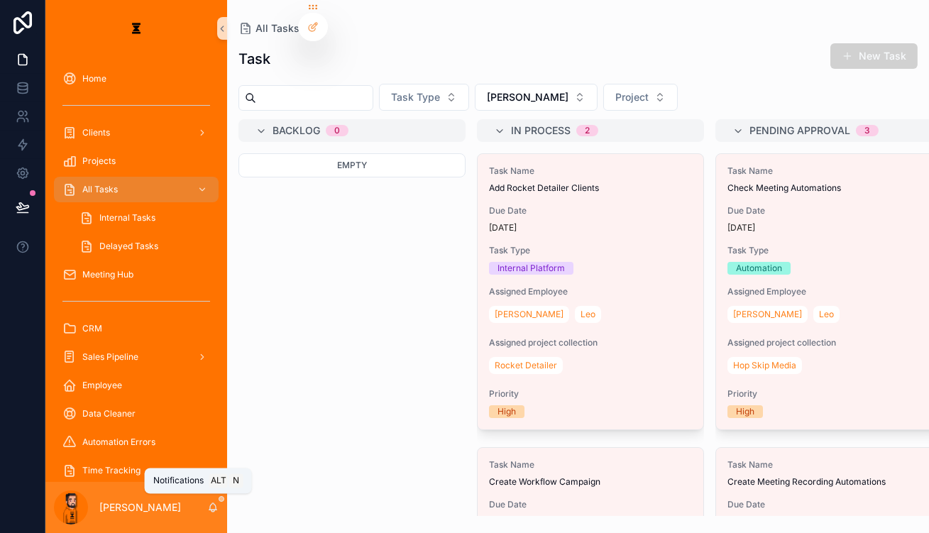
click at [207, 513] on icon "scrollable content" at bounding box center [212, 507] width 11 height 11
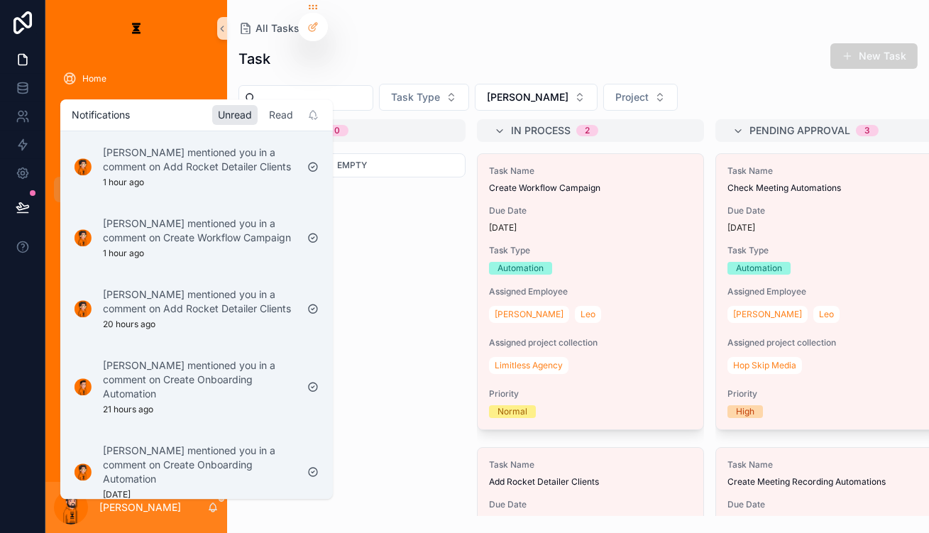
click at [263, 117] on div "Read" at bounding box center [280, 115] width 35 height 20
click at [212, 116] on div "Unread" at bounding box center [234, 115] width 45 height 20
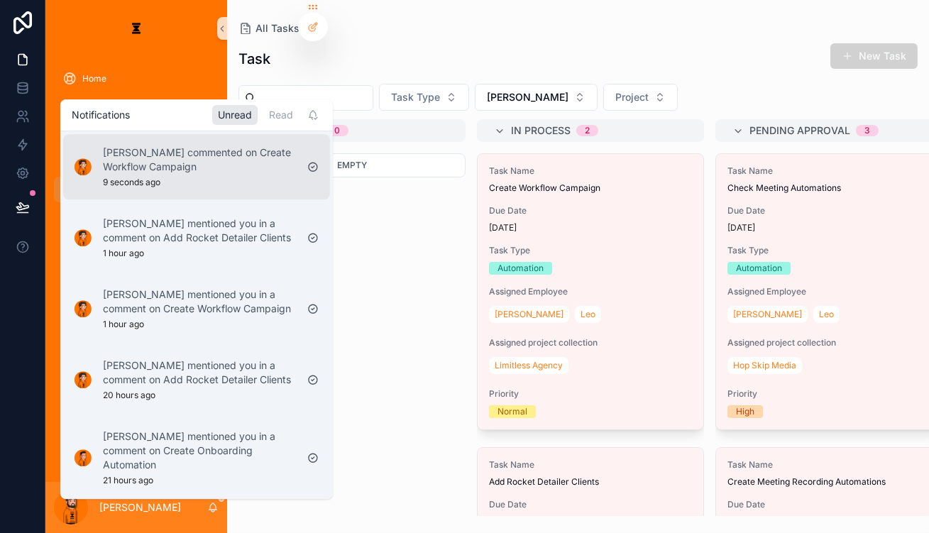
click at [204, 146] on p "[PERSON_NAME] commented on Create Workflow Campaign" at bounding box center [199, 160] width 193 height 28
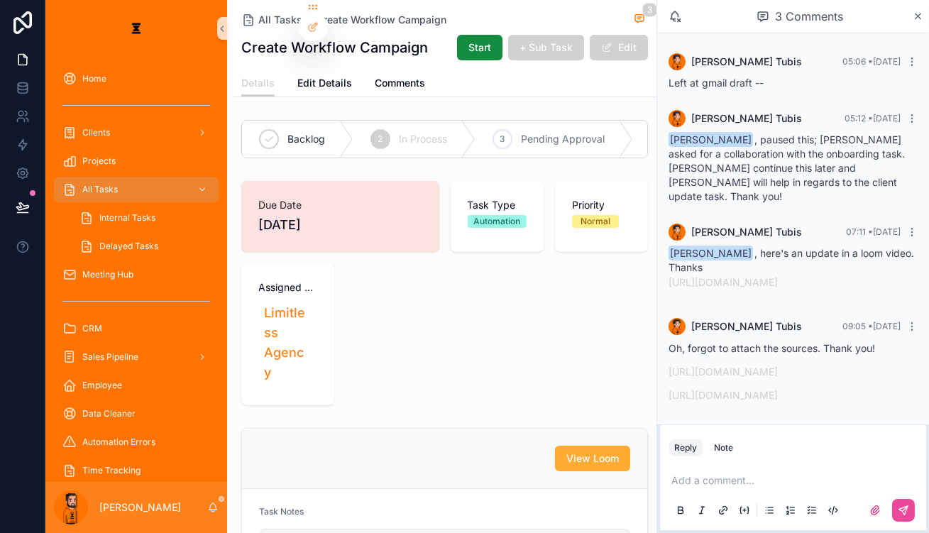
scroll to position [4, 0]
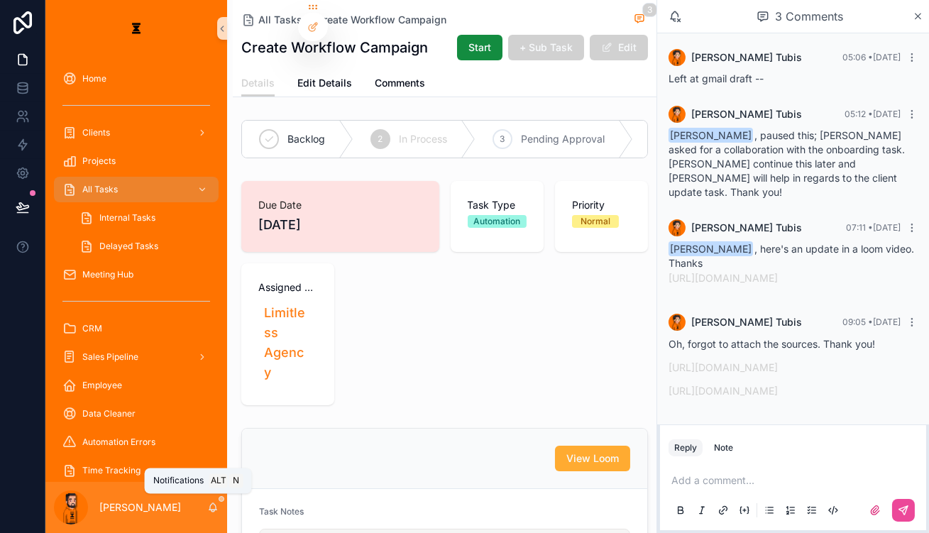
click at [207, 506] on icon "scrollable content" at bounding box center [212, 507] width 11 height 11
click at [416, 302] on div "Due Date [DATE] Task Type Automation Priority Normal Assigned project collectio…" at bounding box center [444, 293] width 407 height 224
click at [87, 178] on div "All Tasks" at bounding box center [136, 189] width 148 height 23
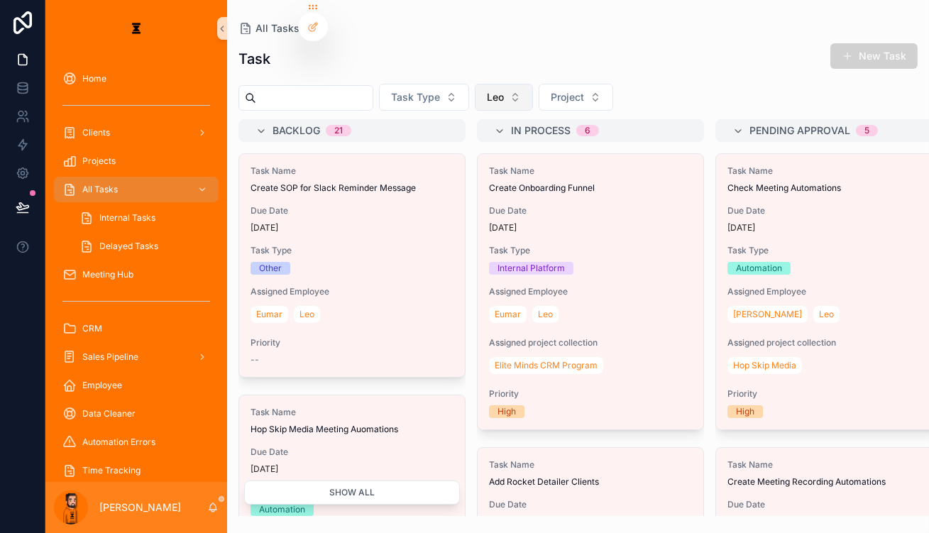
click at [486, 84] on button "Leo" at bounding box center [504, 97] width 58 height 27
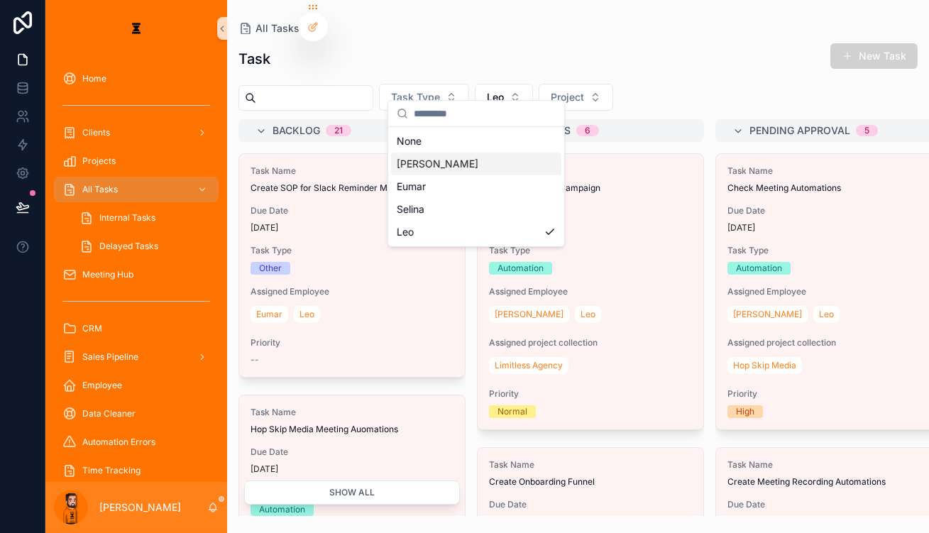
click at [423, 154] on div "[PERSON_NAME]" at bounding box center [476, 164] width 170 height 23
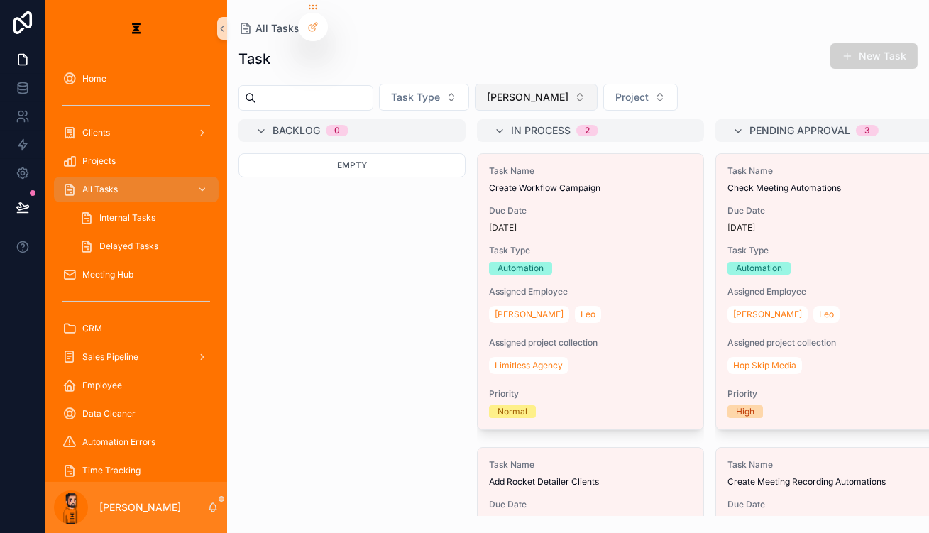
click at [497, 85] on button "[PERSON_NAME]" at bounding box center [536, 97] width 123 height 27
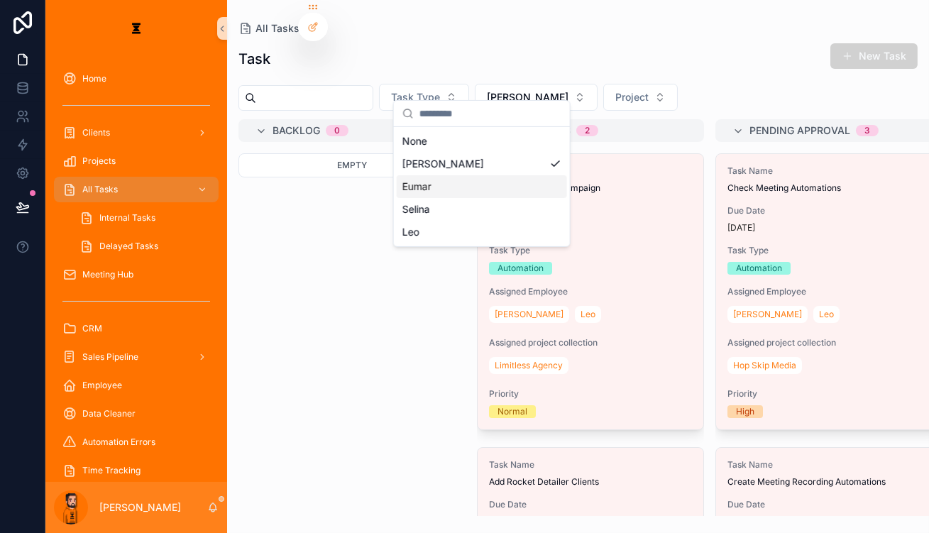
click at [456, 180] on div "Eumar" at bounding box center [482, 186] width 170 height 23
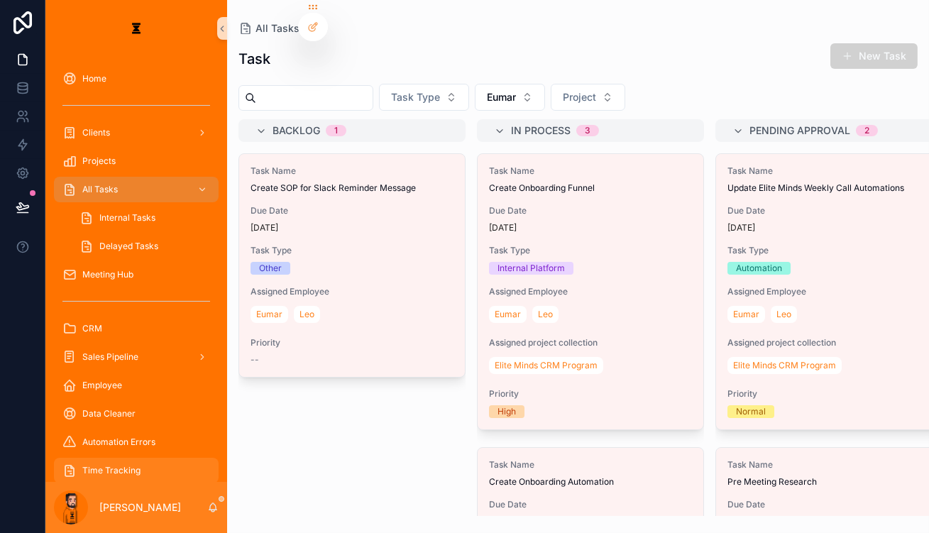
click at [163, 459] on div "Time Tracking" at bounding box center [136, 470] width 148 height 23
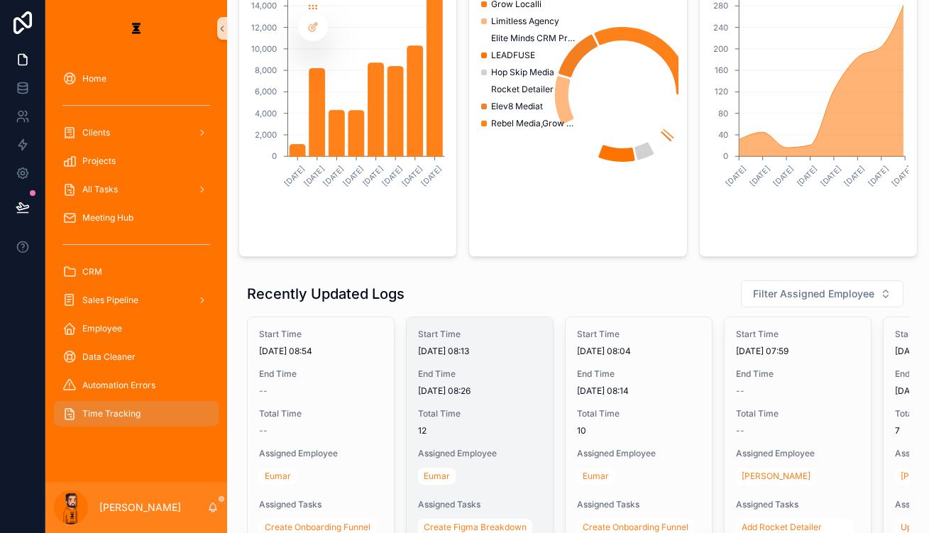
scroll to position [193, 0]
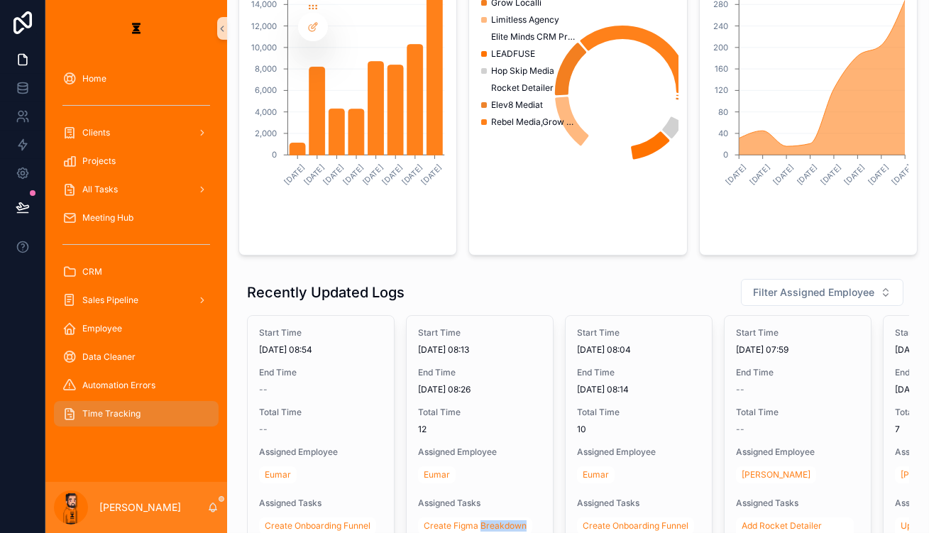
drag, startPoint x: 422, startPoint y: 472, endPoint x: 466, endPoint y: 472, distance: 44.0
click at [466, 472] on div "Start Time [DATE] 08:54 End Time -- Total Time -- Assigned Employee Eumar Assig…" at bounding box center [578, 442] width 662 height 254
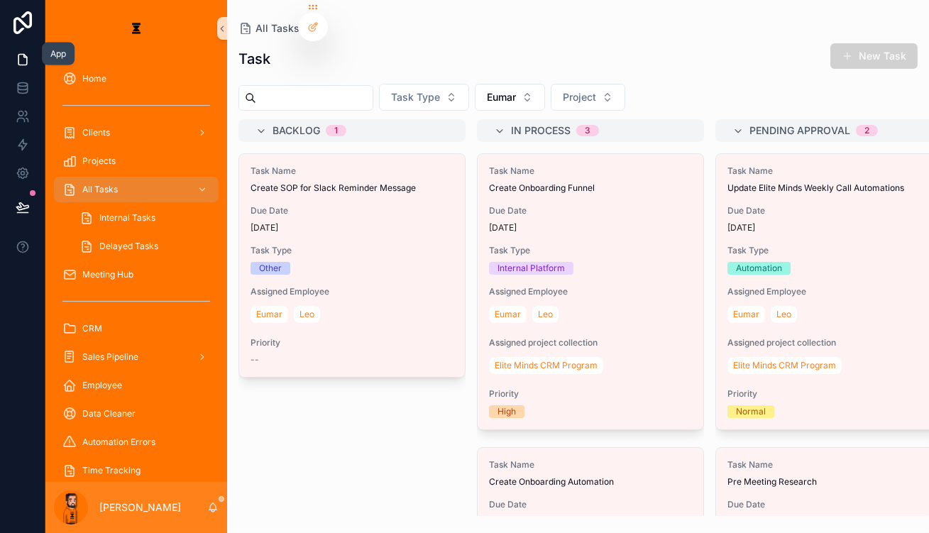
click at [1, 63] on link at bounding box center [22, 59] width 45 height 28
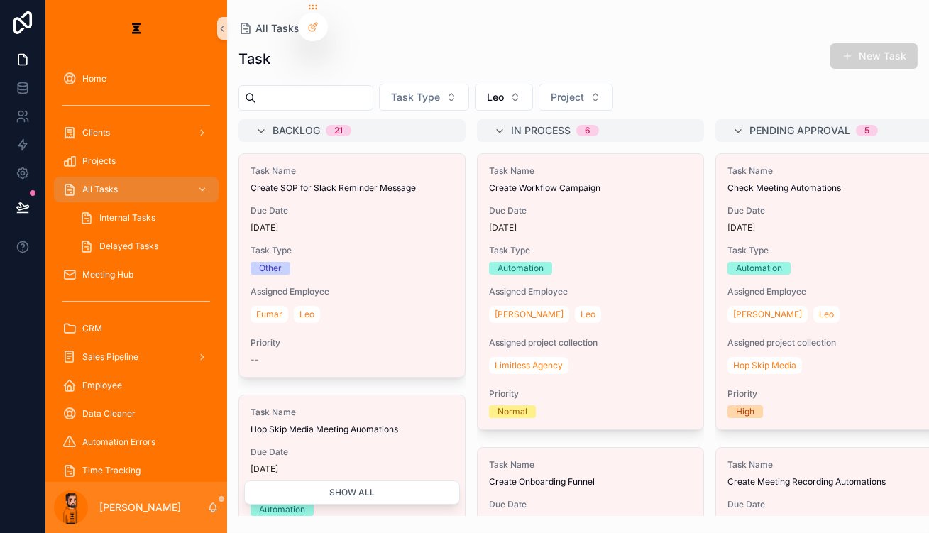
drag, startPoint x: 896, startPoint y: 42, endPoint x: 773, endPoint y: 60, distance: 124.2
click at [897, 43] on button "New Task" at bounding box center [874, 56] width 87 height 26
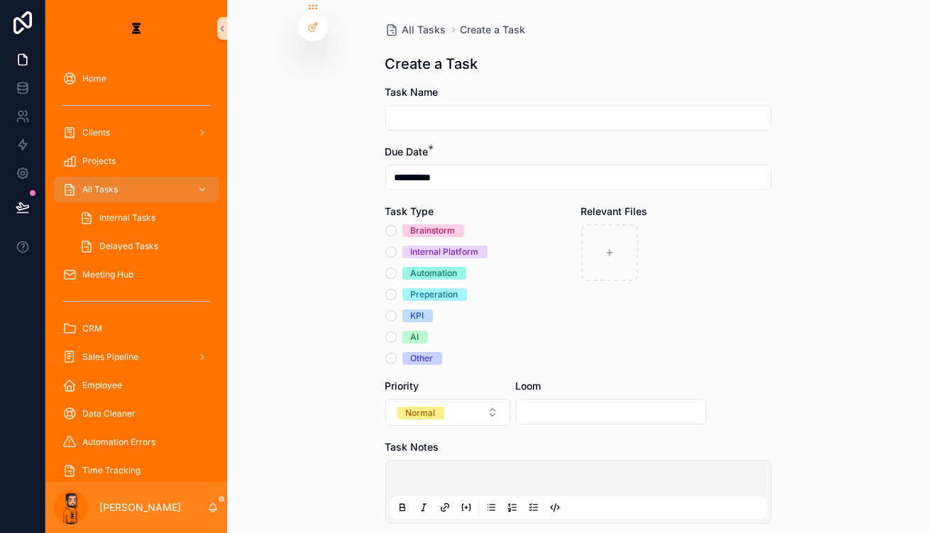
click at [522, 108] on input "scrollable content" at bounding box center [578, 118] width 385 height 20
type input "**********"
click at [422, 246] on div "Internal Platform" at bounding box center [445, 252] width 68 height 13
click at [397, 246] on button "Internal Platform" at bounding box center [390, 251] width 11 height 11
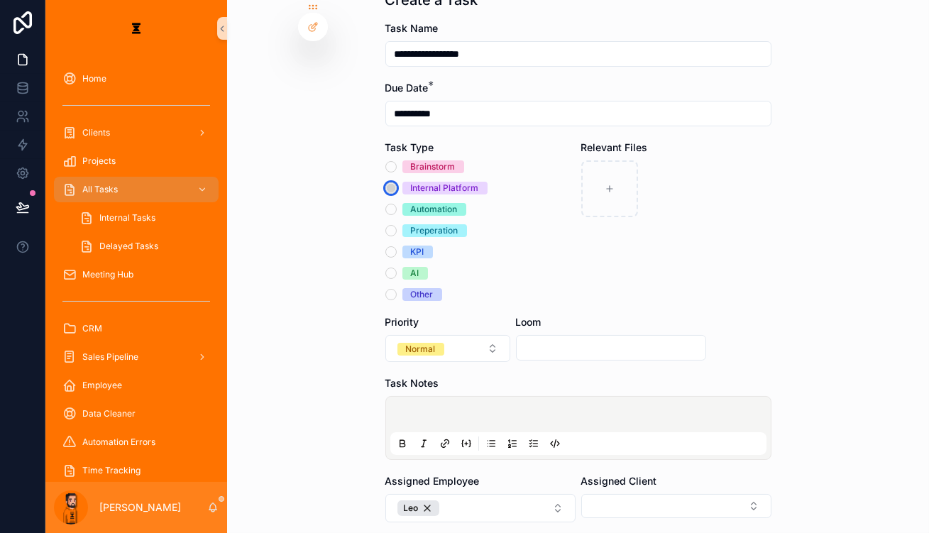
scroll to position [64, 0]
click at [448, 410] on p "scrollable content" at bounding box center [581, 417] width 376 height 14
click at [535, 438] on icon "scrollable content" at bounding box center [533, 443] width 11 height 11
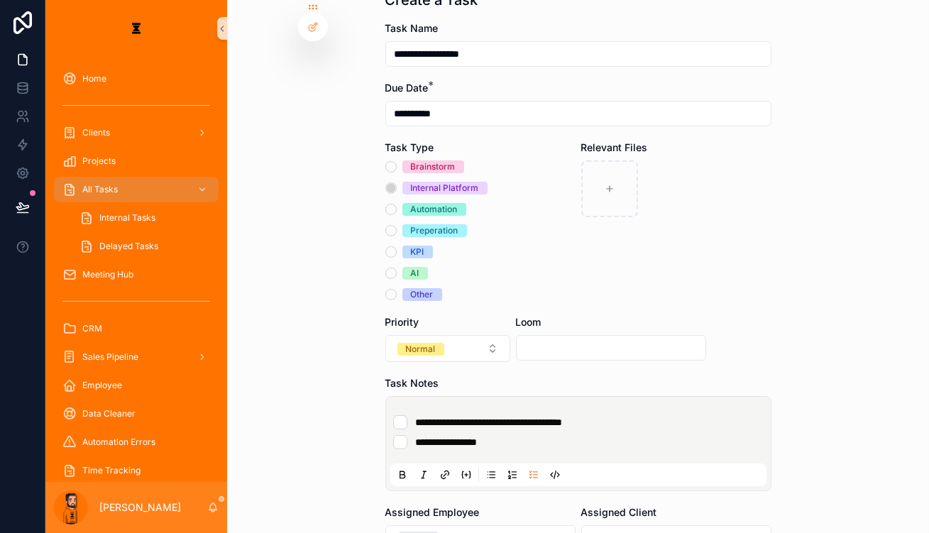
click at [644, 415] on li "**********" at bounding box center [578, 422] width 371 height 14
click at [537, 525] on button "Leo" at bounding box center [480, 539] width 190 height 28
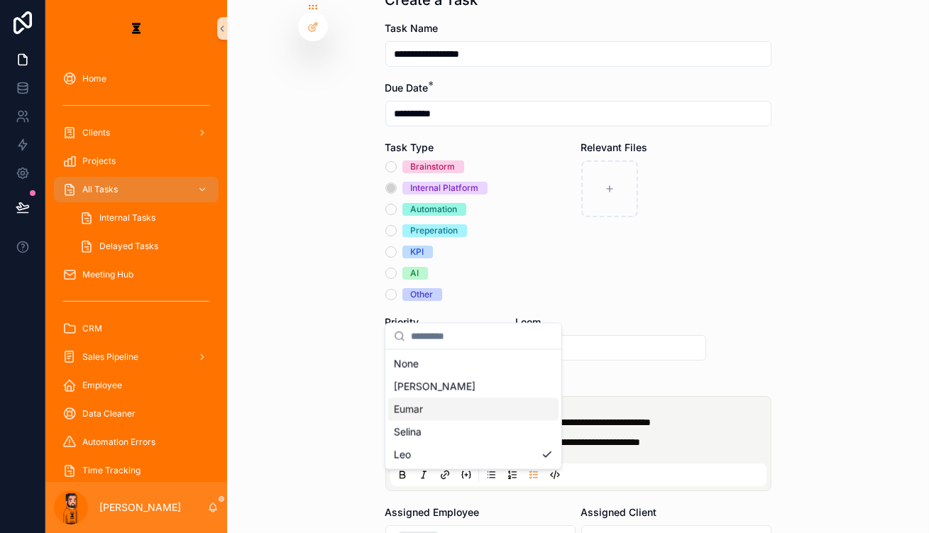
click at [428, 402] on div "Eumar" at bounding box center [473, 409] width 170 height 23
click at [652, 525] on button "Select Button" at bounding box center [676, 537] width 190 height 24
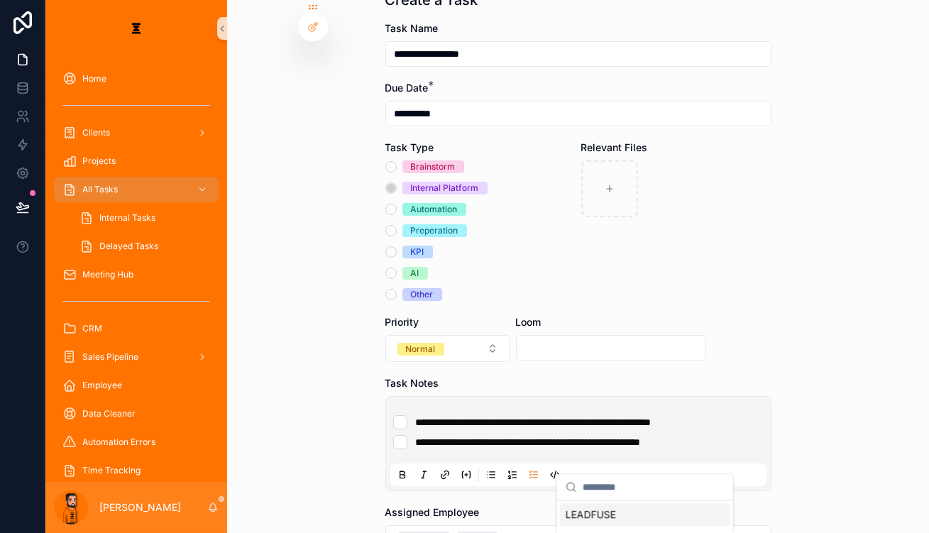
scroll to position [185, 0]
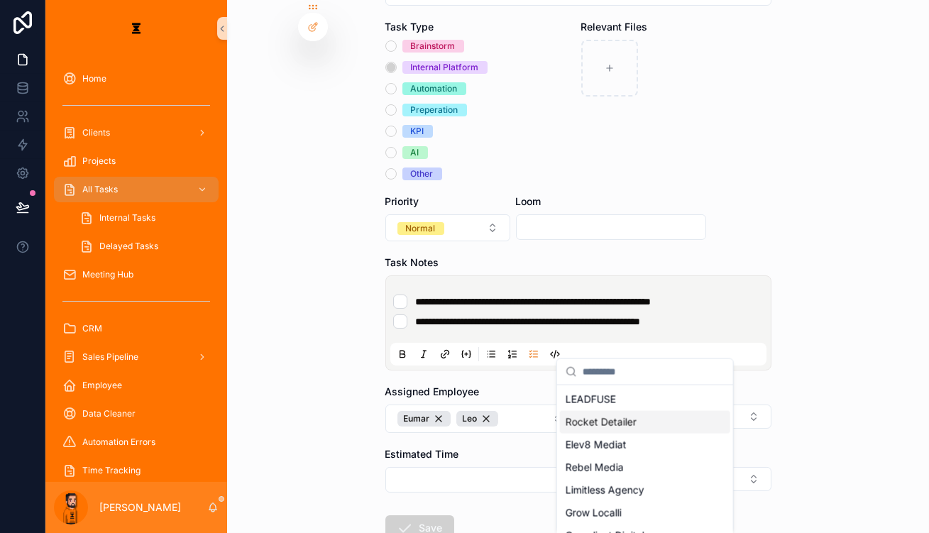
click at [641, 413] on div "Rocket Detailer" at bounding box center [645, 422] width 170 height 23
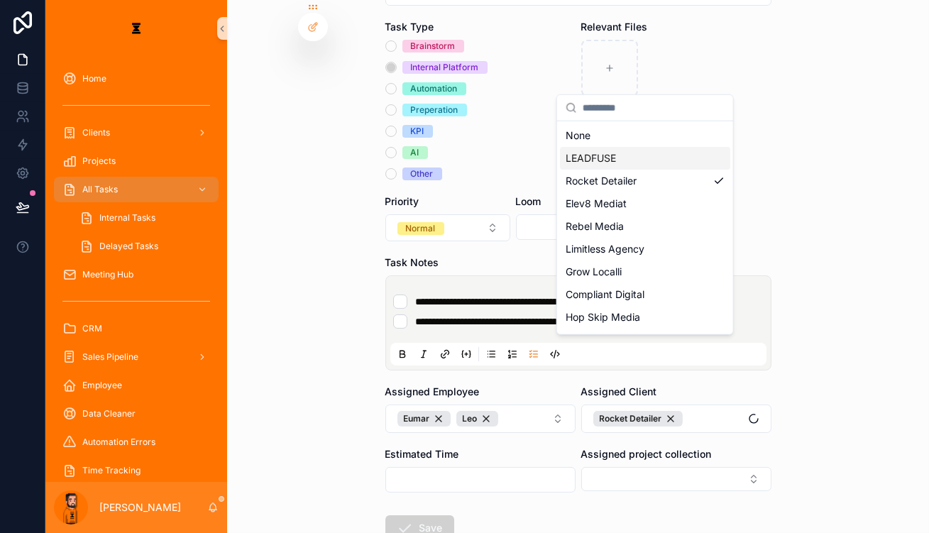
click at [804, 388] on div "**********" at bounding box center [578, 266] width 702 height 533
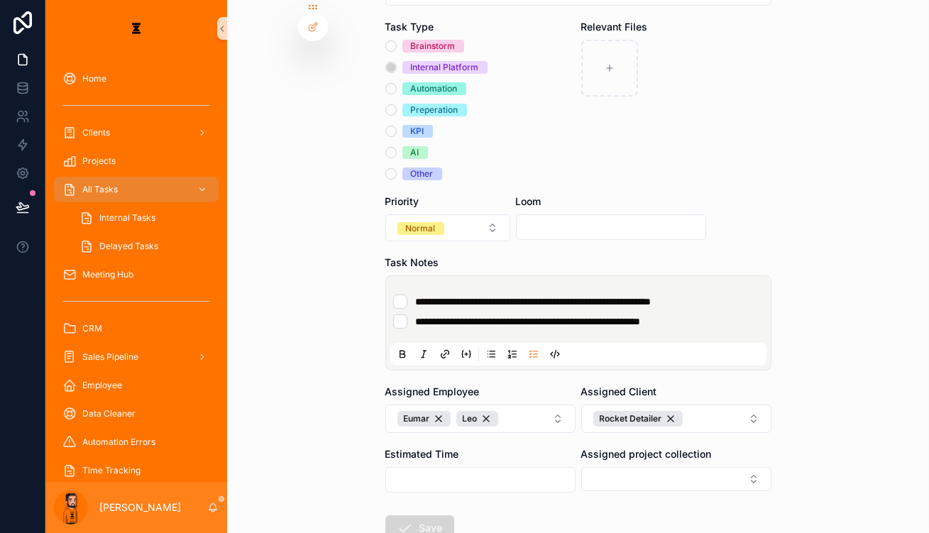
click at [432, 515] on button "Save" at bounding box center [419, 528] width 69 height 26
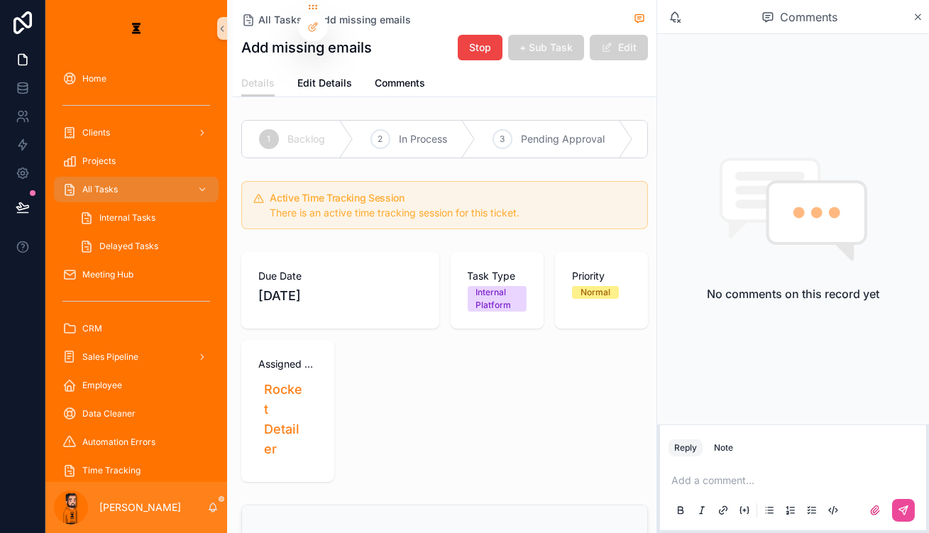
click at [407, 70] on div "Details Edit Details Comments" at bounding box center [444, 83] width 407 height 27
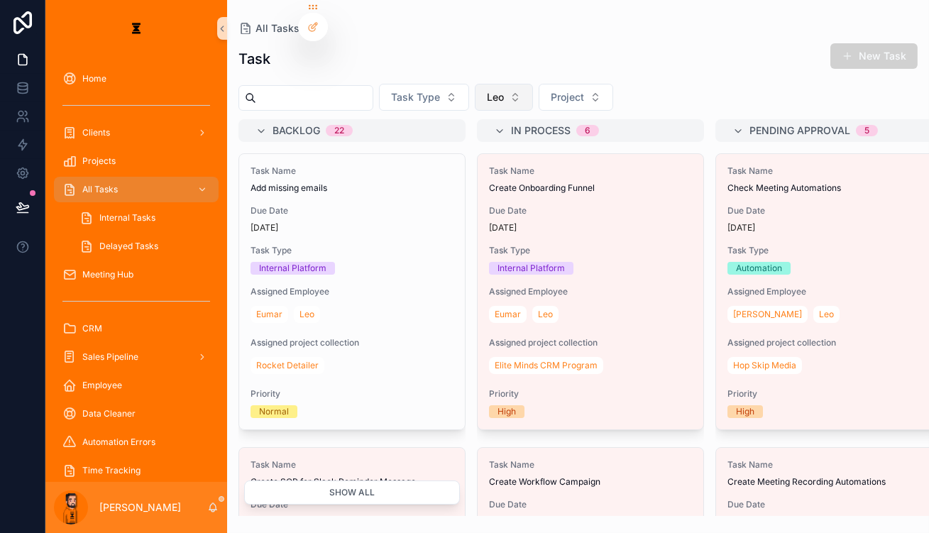
click at [490, 84] on button "Leo" at bounding box center [504, 97] width 58 height 27
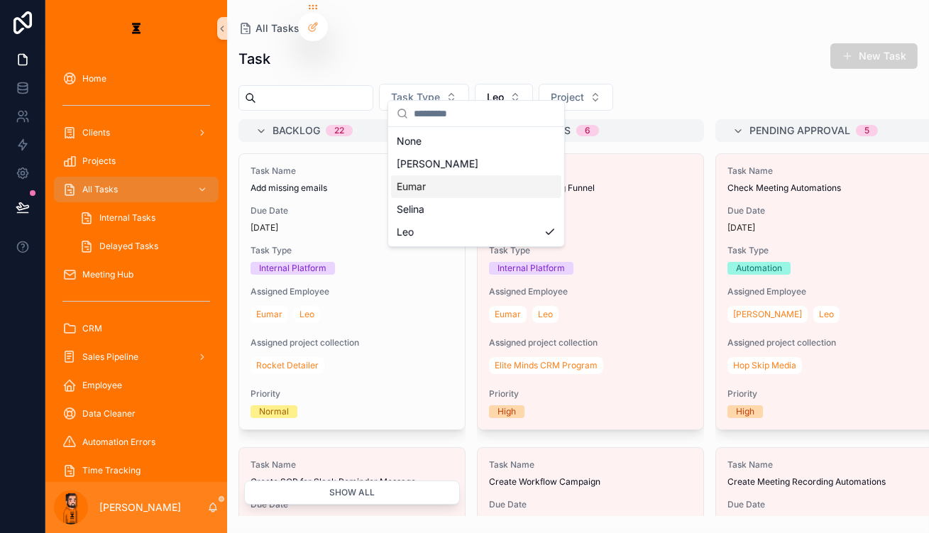
click at [437, 180] on div "Eumar" at bounding box center [476, 186] width 170 height 23
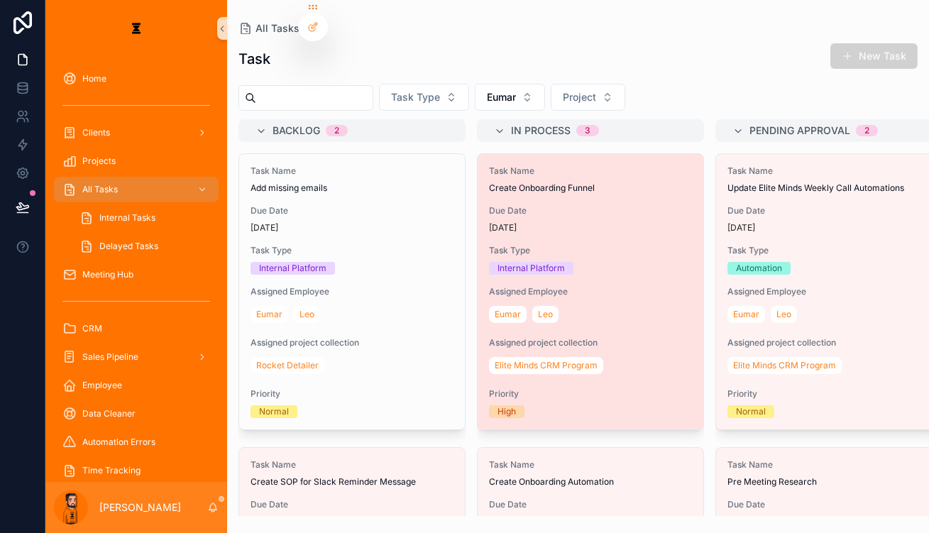
click at [484, 178] on div "Task Name Create Onboarding Funnel Due Date [DATE] Task Type Internal Platform …" at bounding box center [591, 291] width 226 height 275
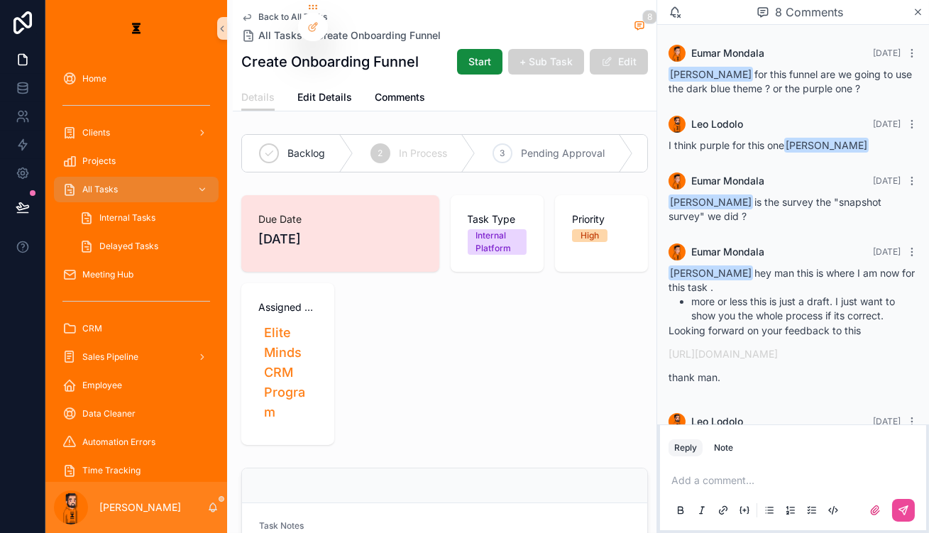
scroll to position [495, 0]
